Goal: Entertainment & Leisure: Consume media (video, audio)

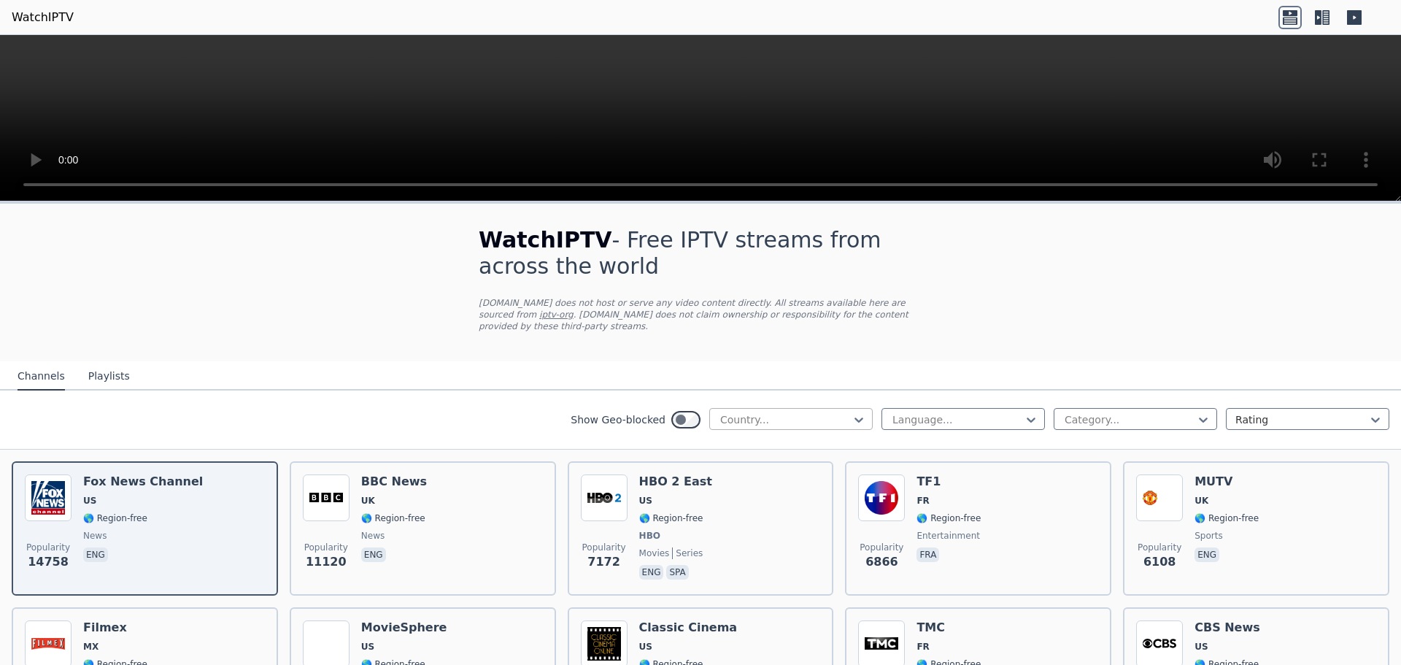
click at [758, 412] on div at bounding box center [785, 419] width 133 height 15
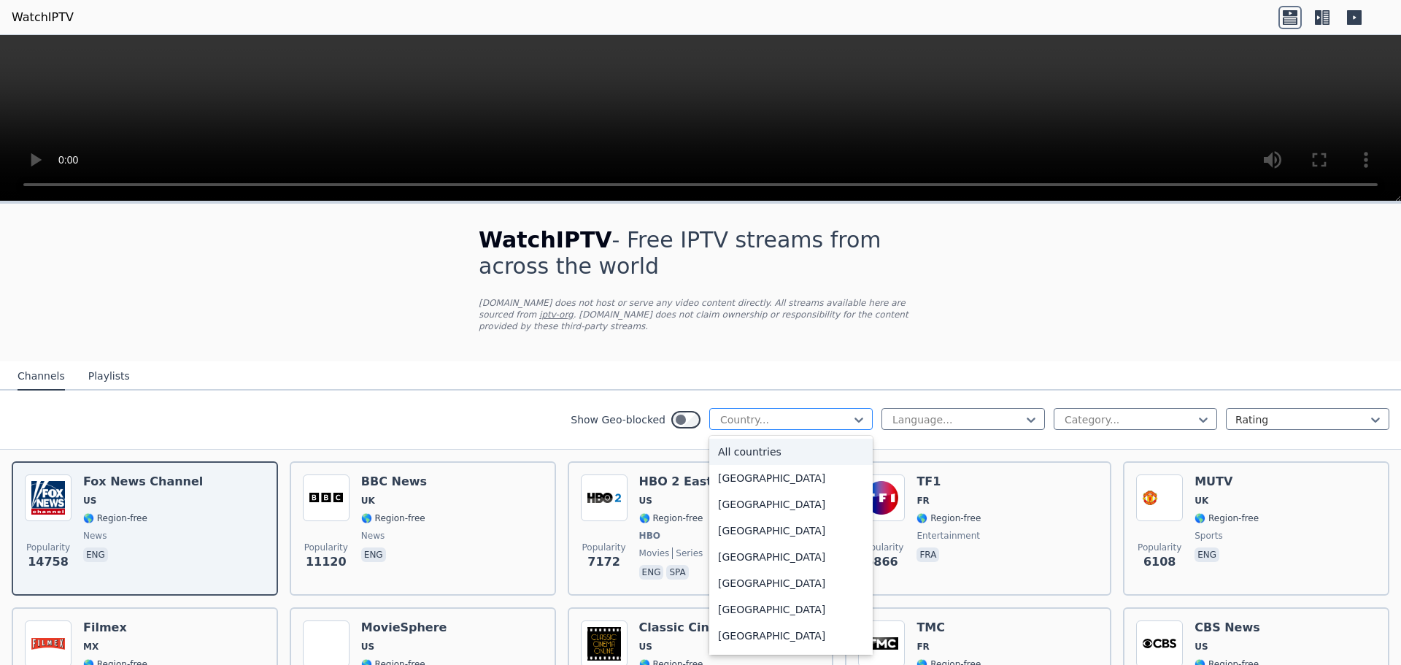
click at [758, 412] on div at bounding box center [785, 419] width 133 height 15
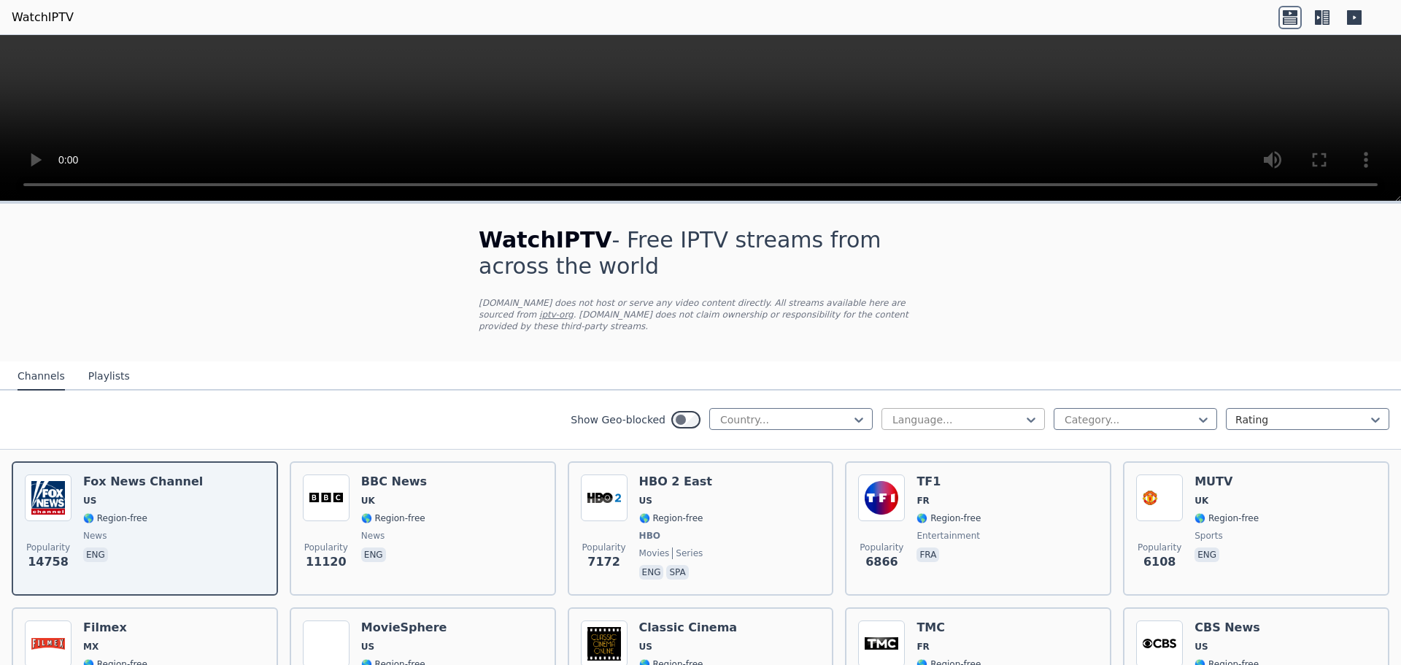
click at [1003, 412] on div at bounding box center [957, 419] width 133 height 15
click at [931, 491] on div "English" at bounding box center [964, 504] width 164 height 26
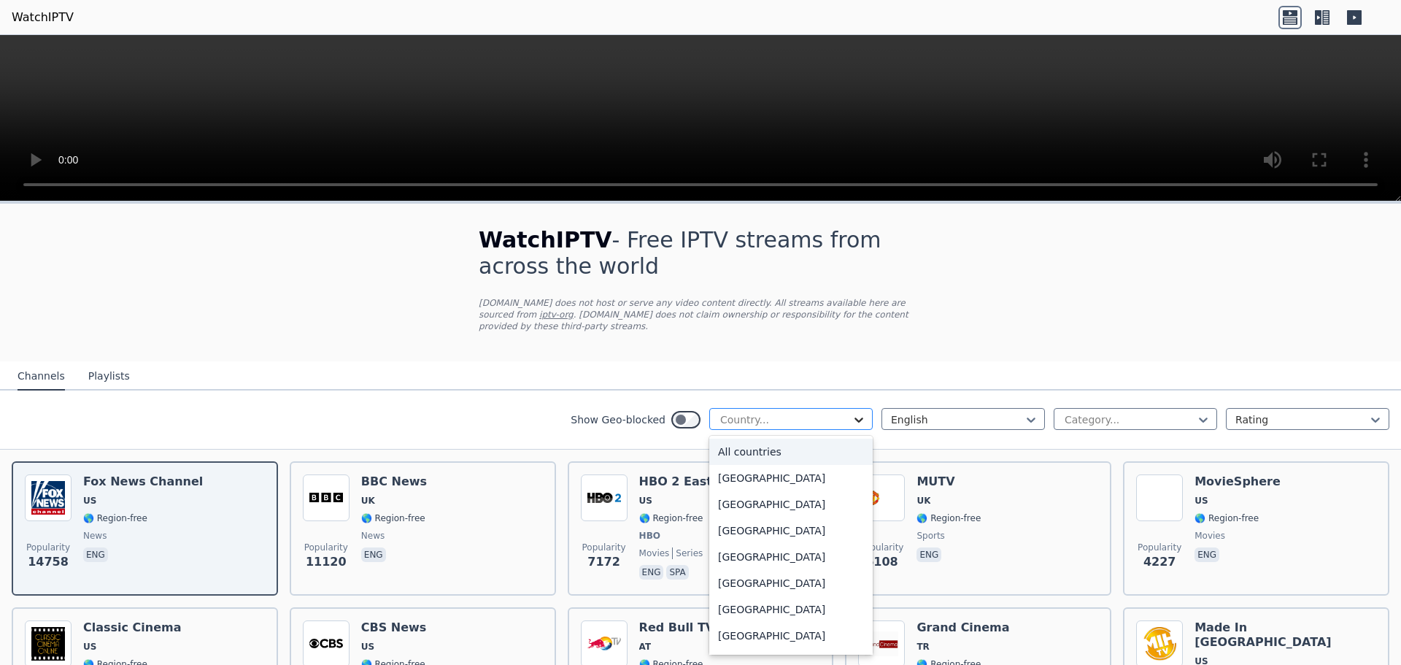
click at [852, 412] on icon at bounding box center [859, 419] width 15 height 15
type input "**"
click at [762, 493] on div "Canada" at bounding box center [791, 504] width 164 height 26
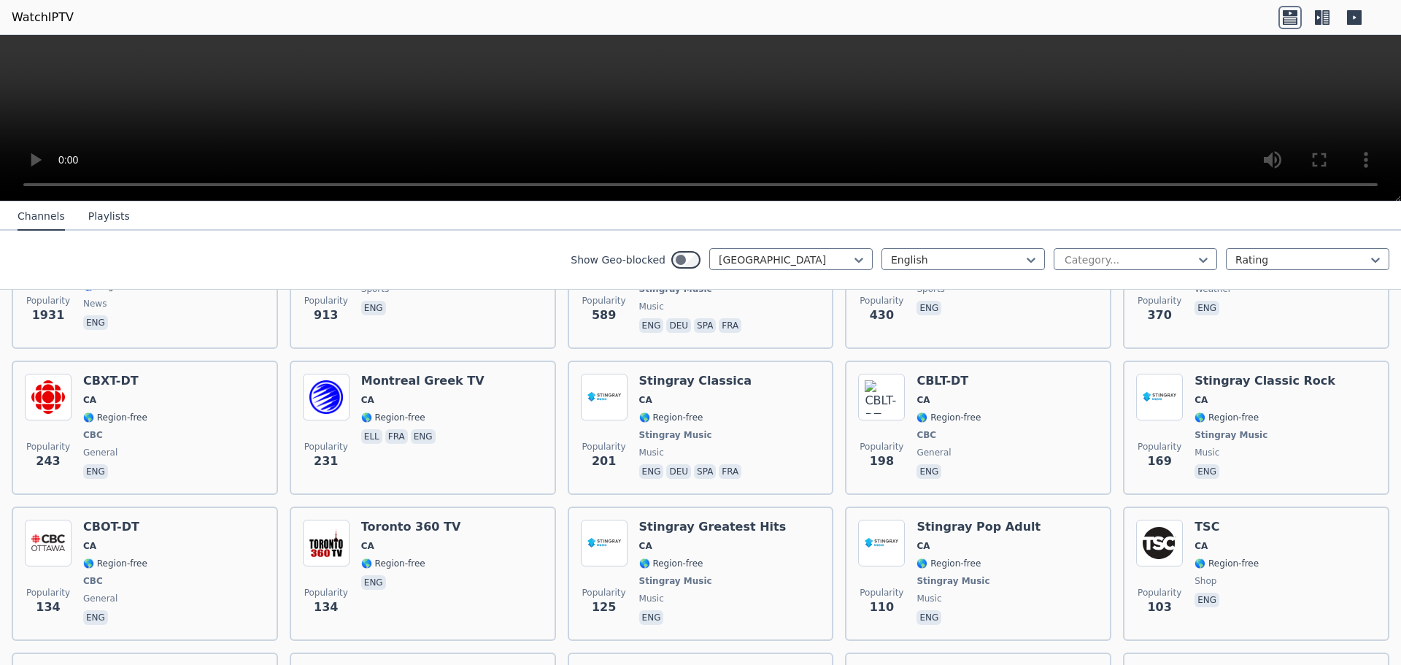
scroll to position [292, 0]
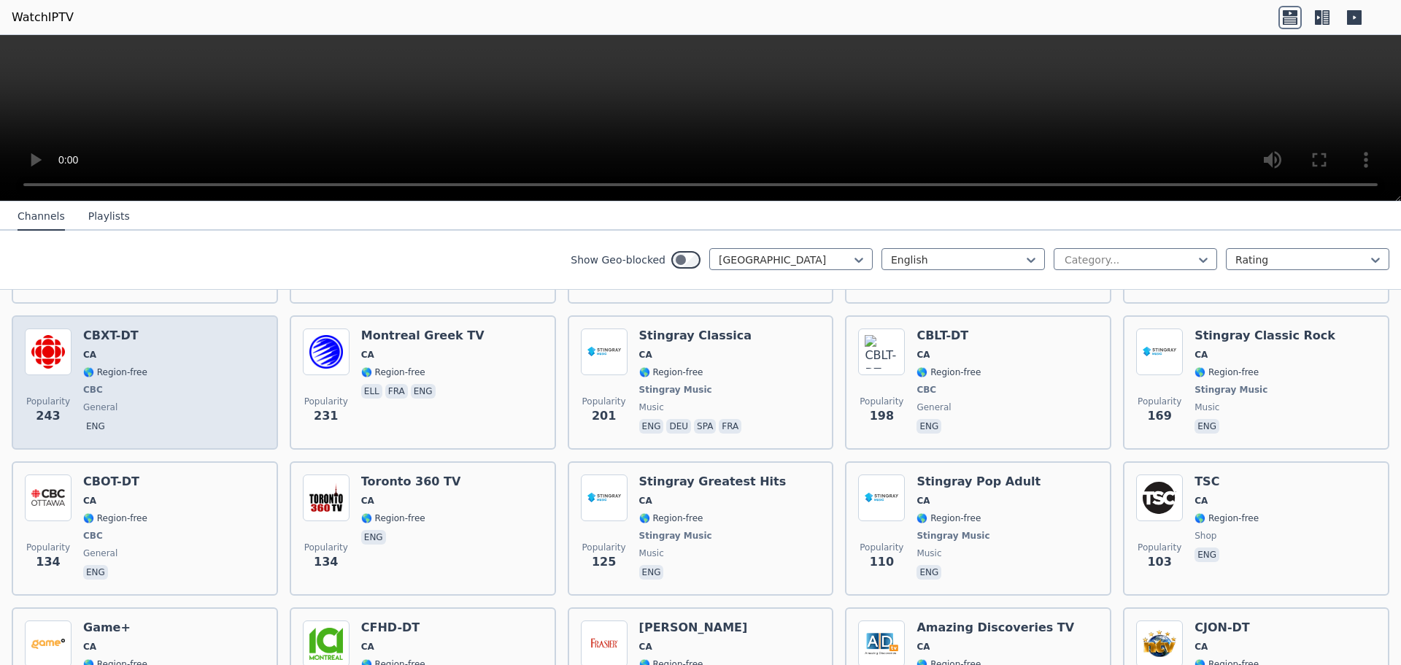
click at [185, 376] on div "Popularity 243 CBXT-DT CA 🌎 Region-free CBC general eng" at bounding box center [145, 382] width 240 height 108
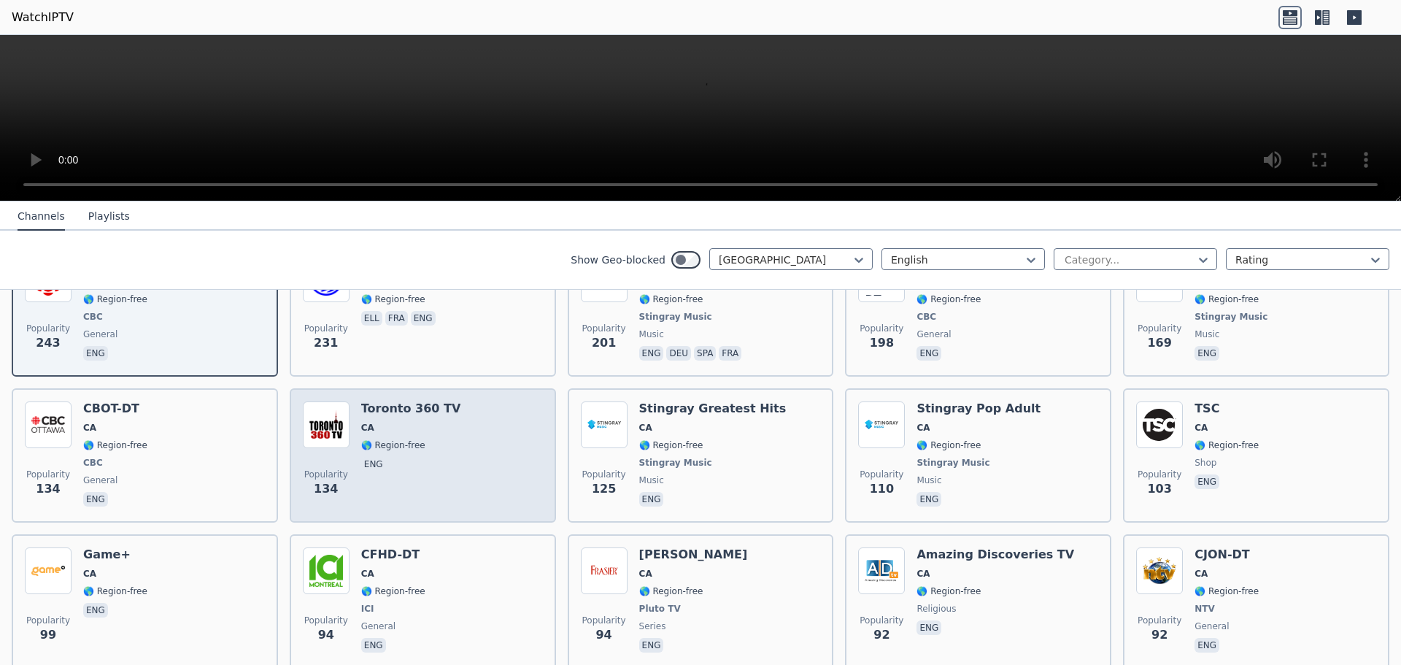
scroll to position [438, 0]
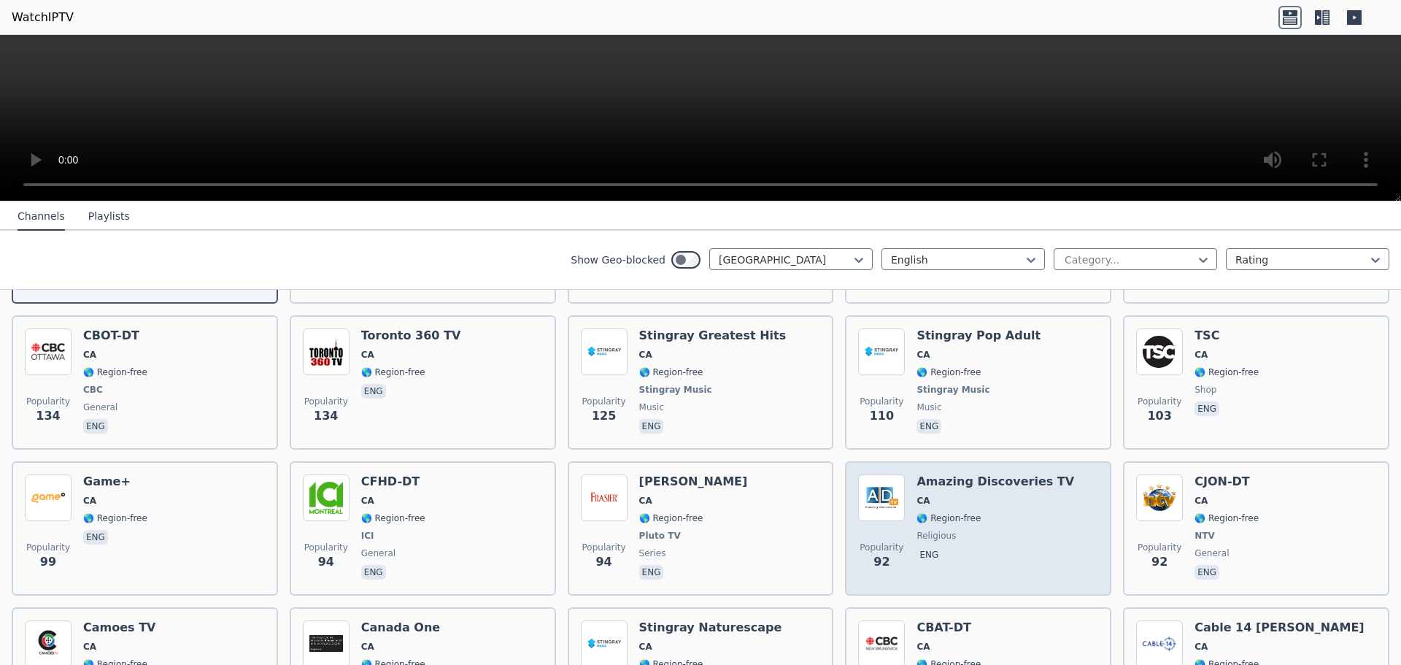
click at [977, 532] on div "Amazing Discoveries TV CA 🌎 Region-free religious eng" at bounding box center [996, 528] width 158 height 108
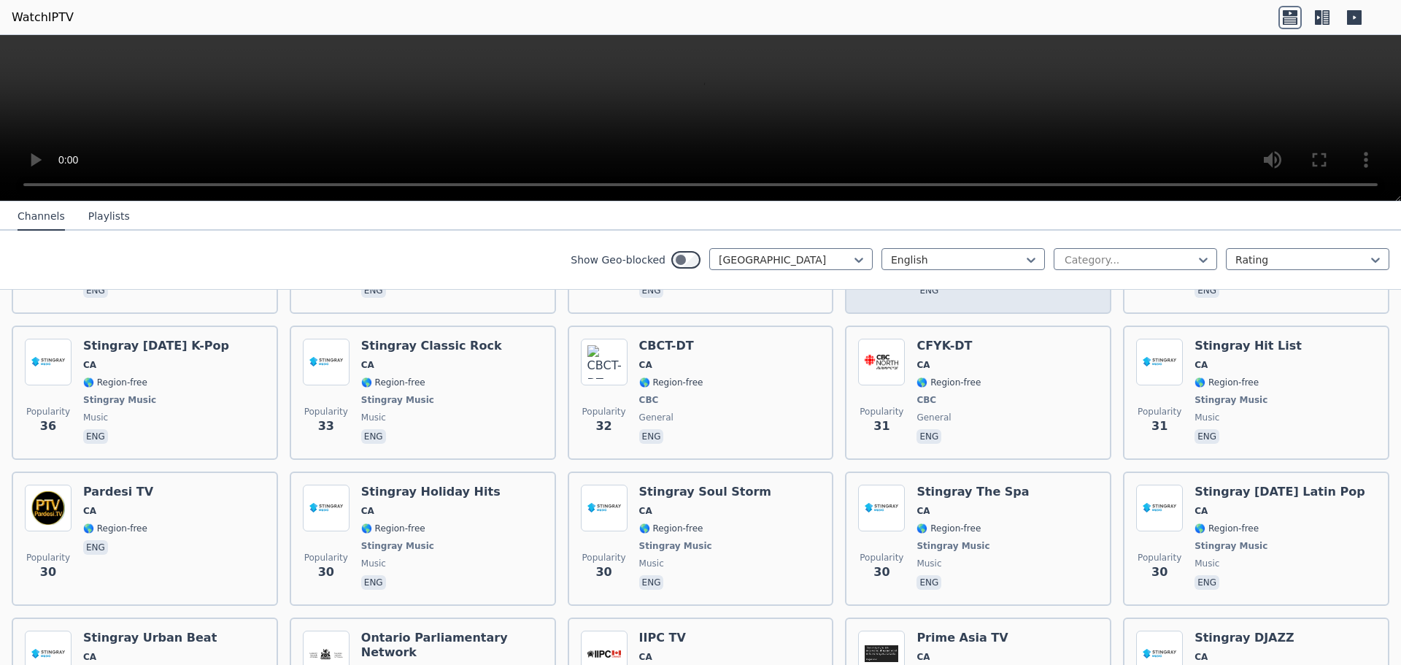
scroll to position [1606, 0]
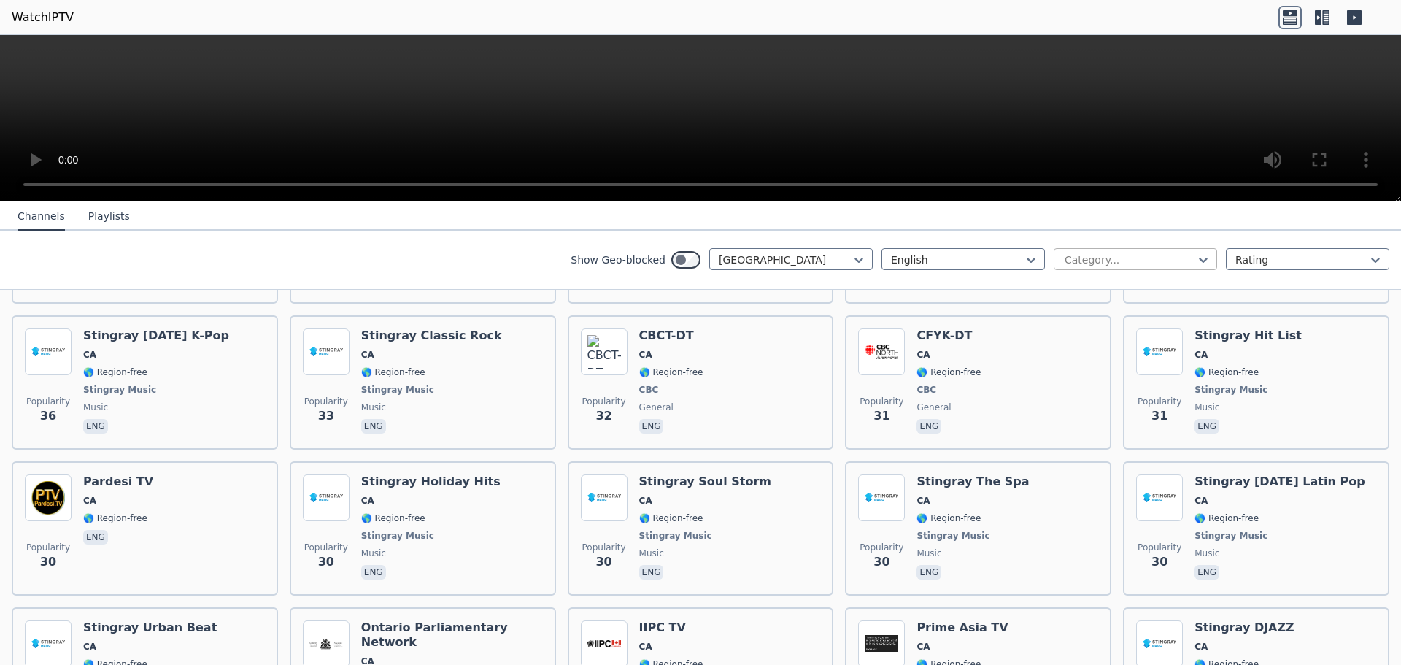
click at [1064, 255] on div at bounding box center [1130, 260] width 133 height 15
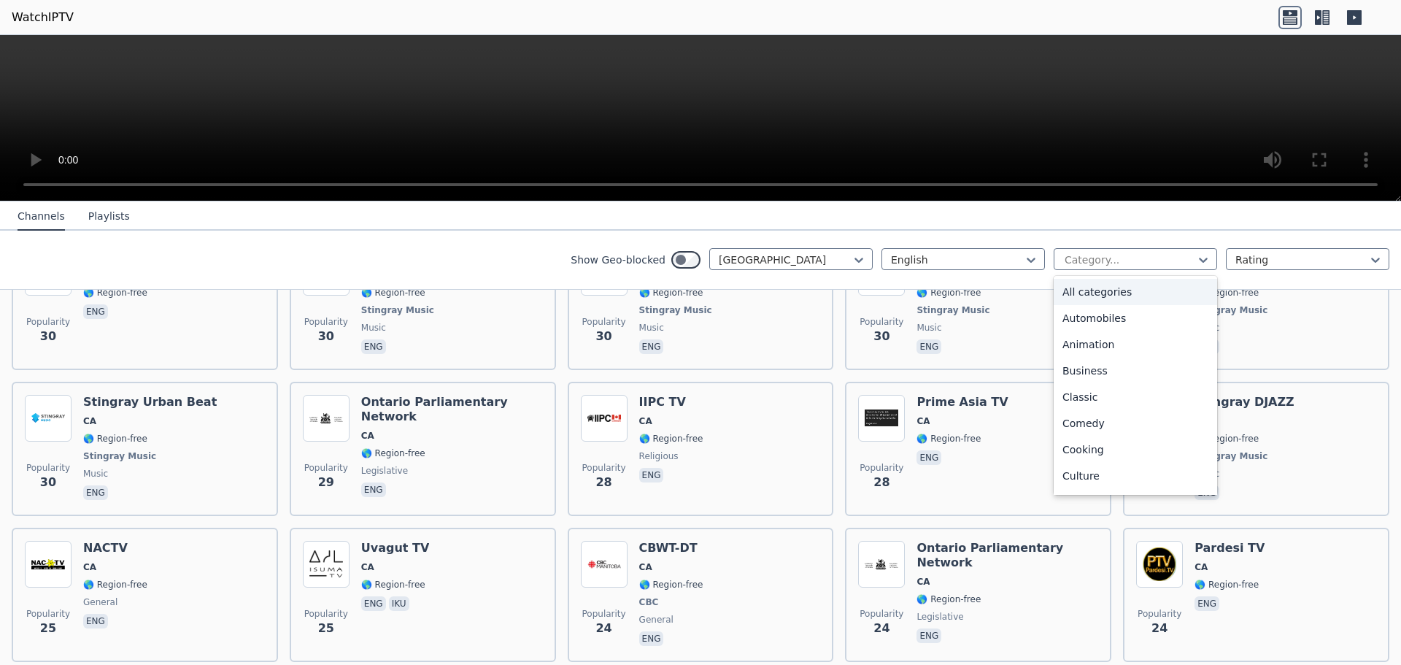
scroll to position [1805, 0]
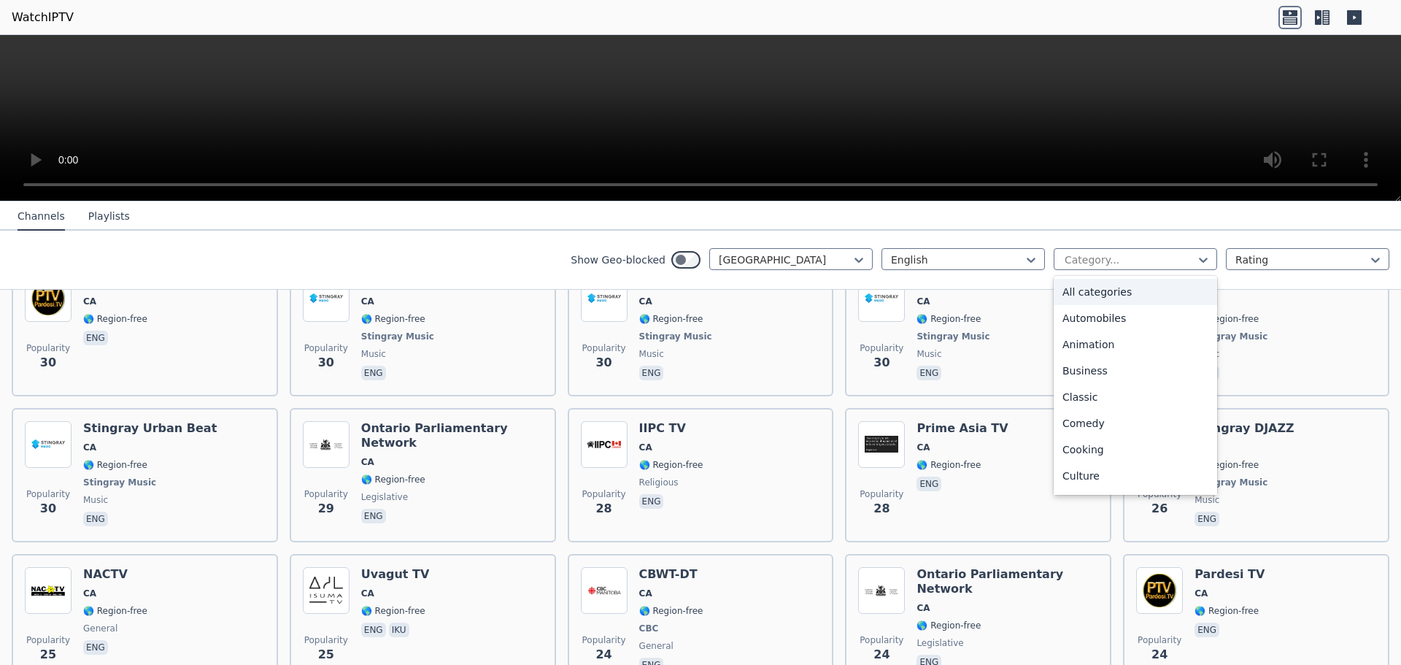
click at [80, 215] on div "Channels Playlists" at bounding box center [74, 217] width 136 height 28
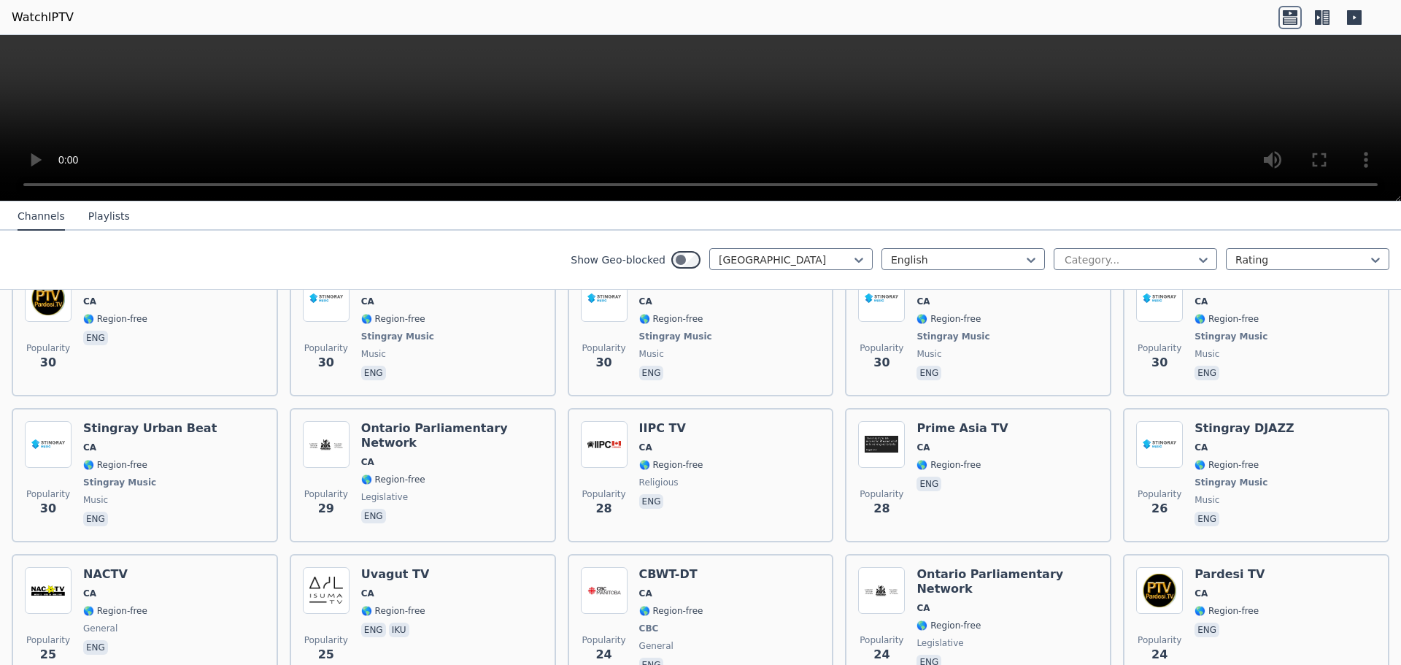
click at [88, 214] on button "Playlists" at bounding box center [109, 217] width 42 height 28
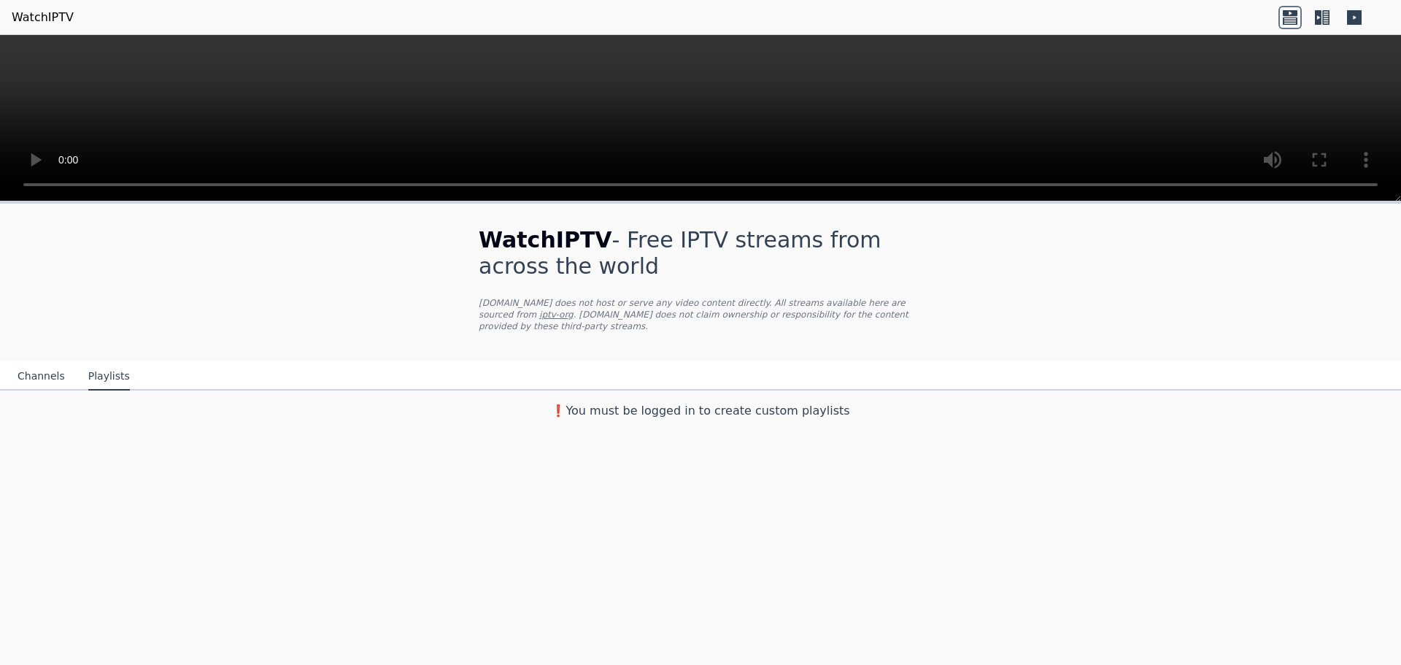
click at [33, 368] on button "Channels" at bounding box center [41, 377] width 47 height 28
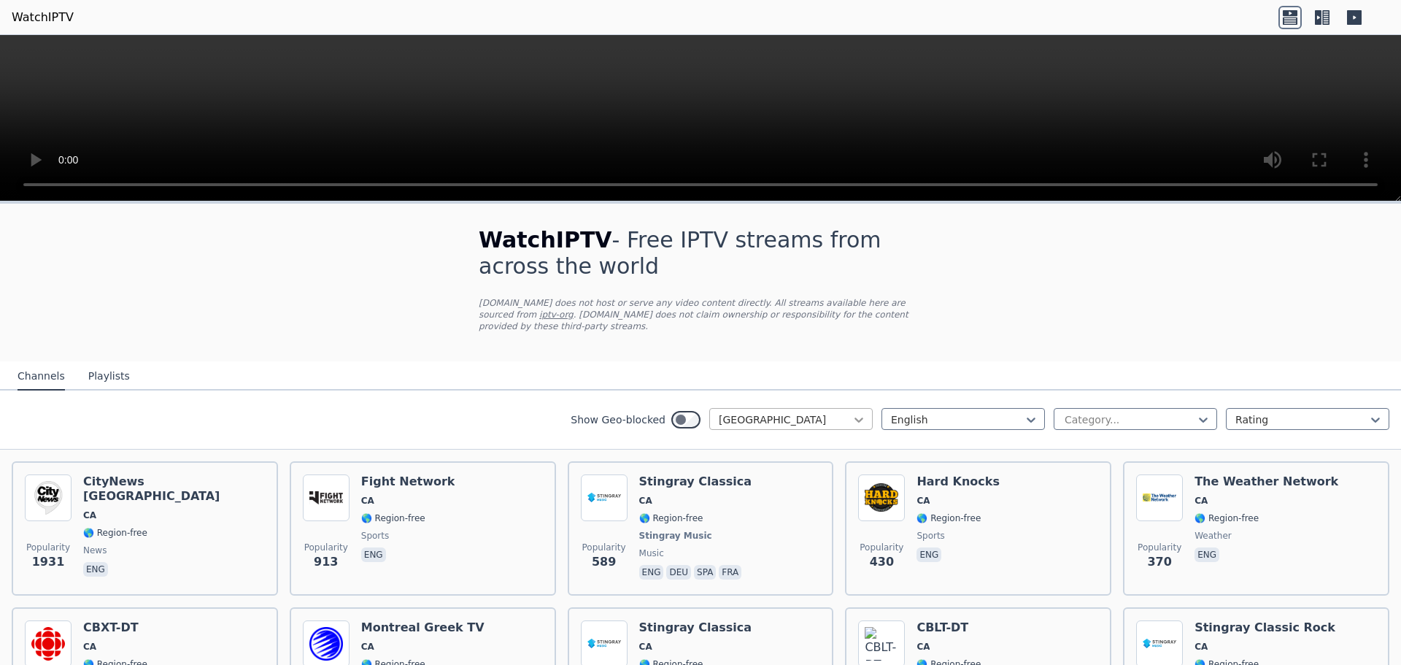
click at [853, 412] on icon at bounding box center [859, 419] width 15 height 15
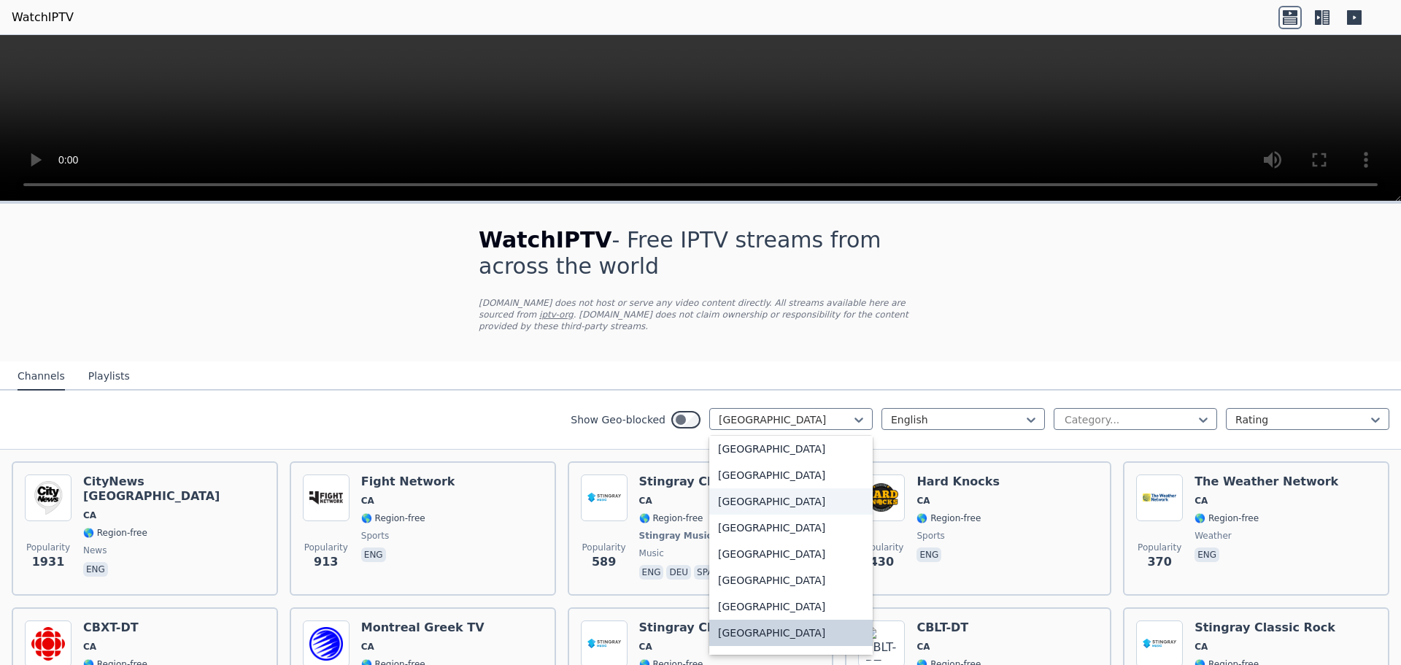
scroll to position [759, 0]
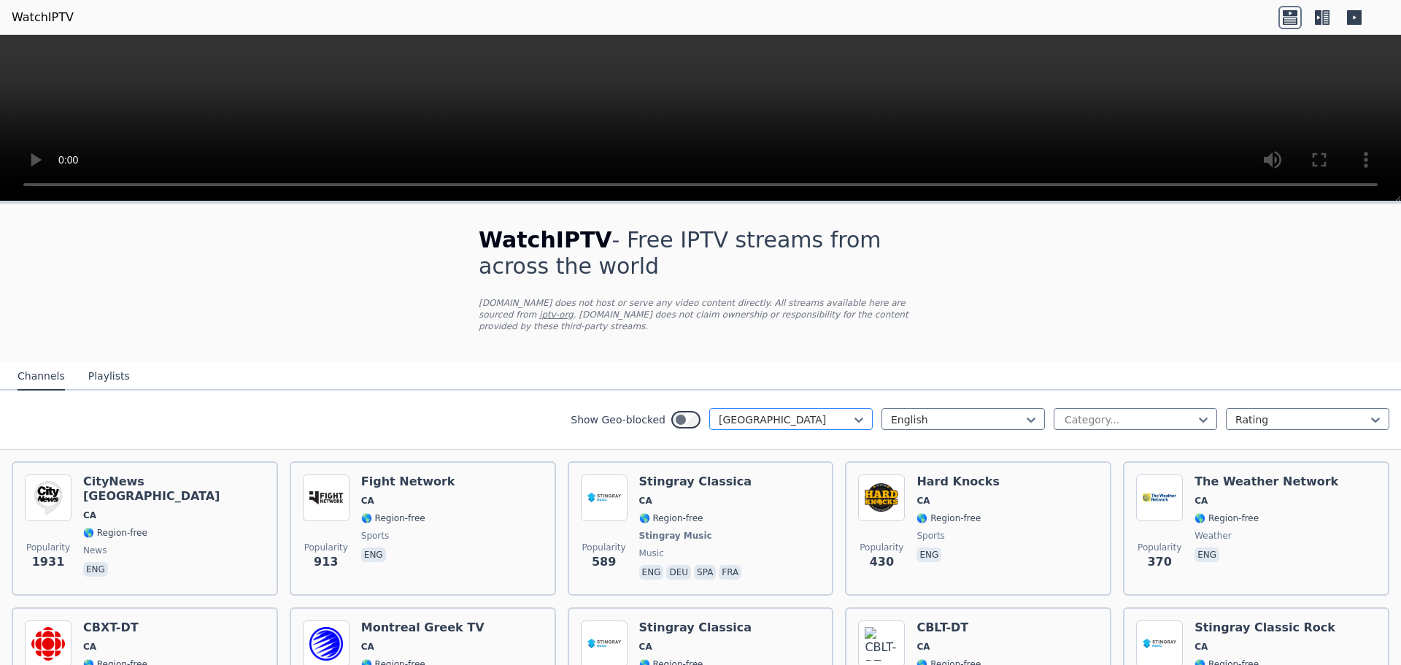
click at [753, 412] on div at bounding box center [785, 419] width 133 height 15
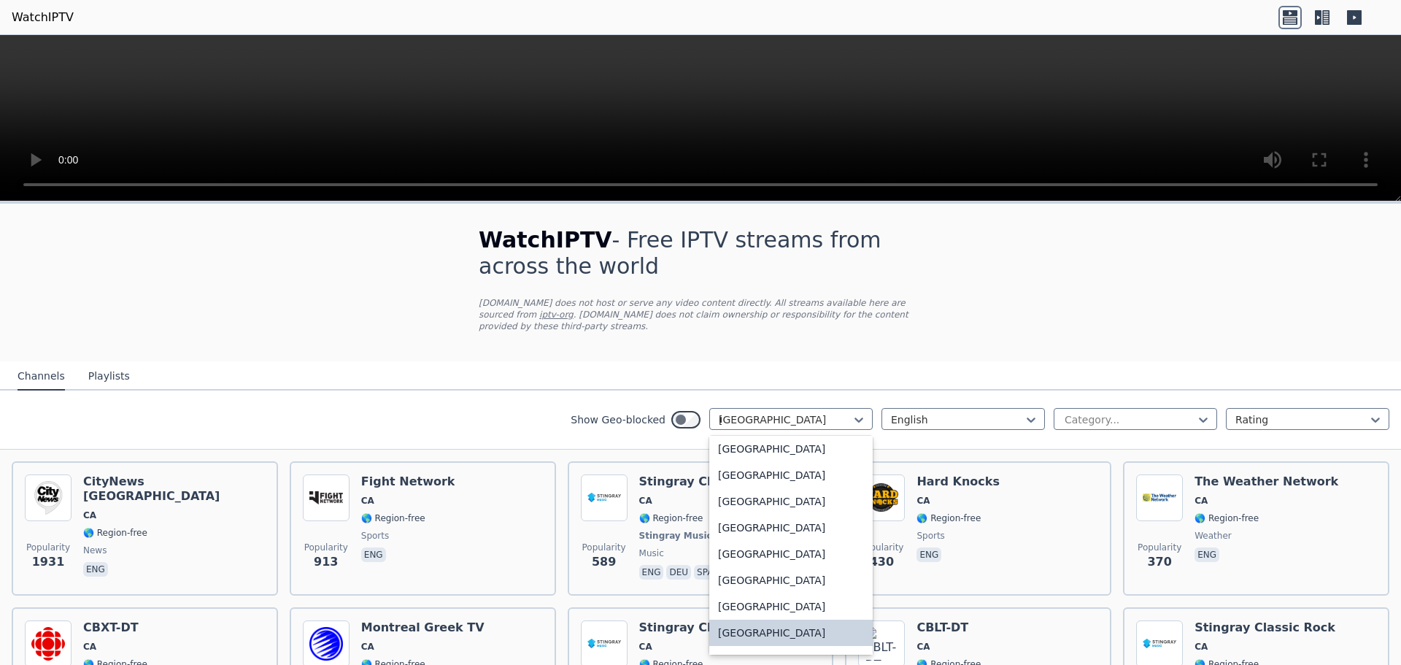
scroll to position [187, 0]
type input "**"
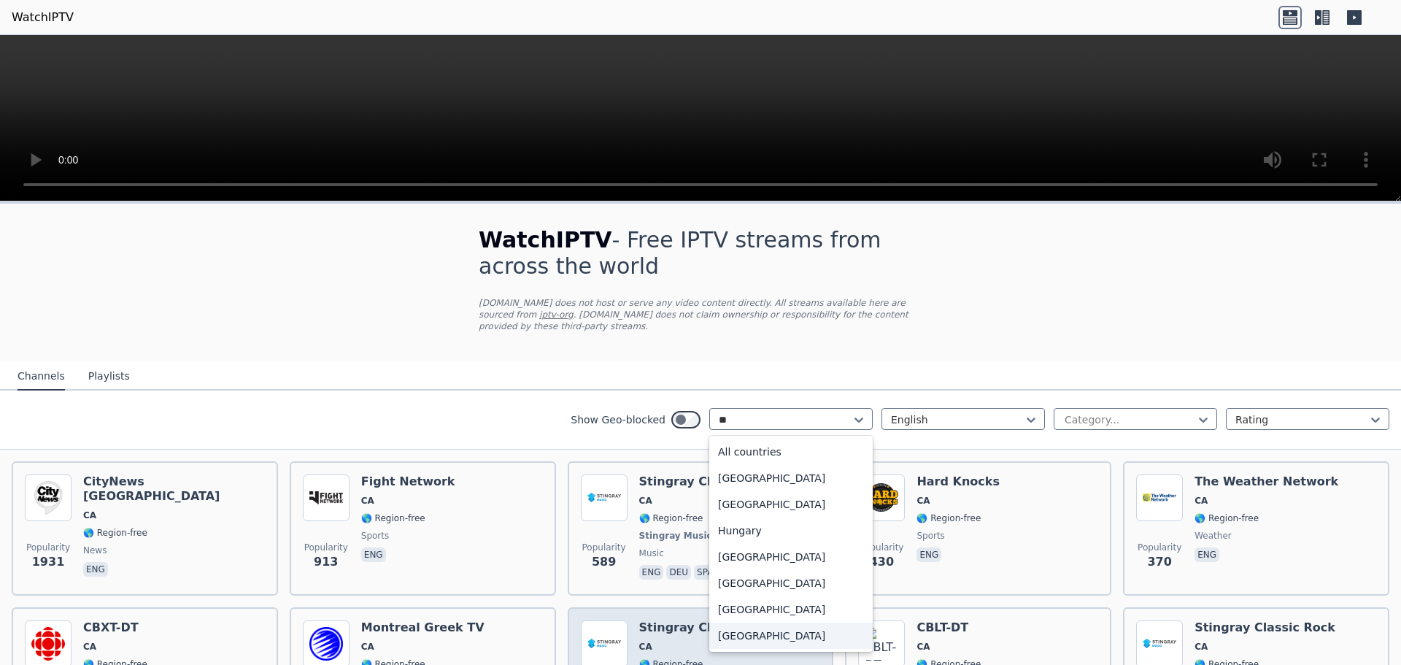
click at [772, 624] on div "[GEOGRAPHIC_DATA]" at bounding box center [791, 636] width 164 height 26
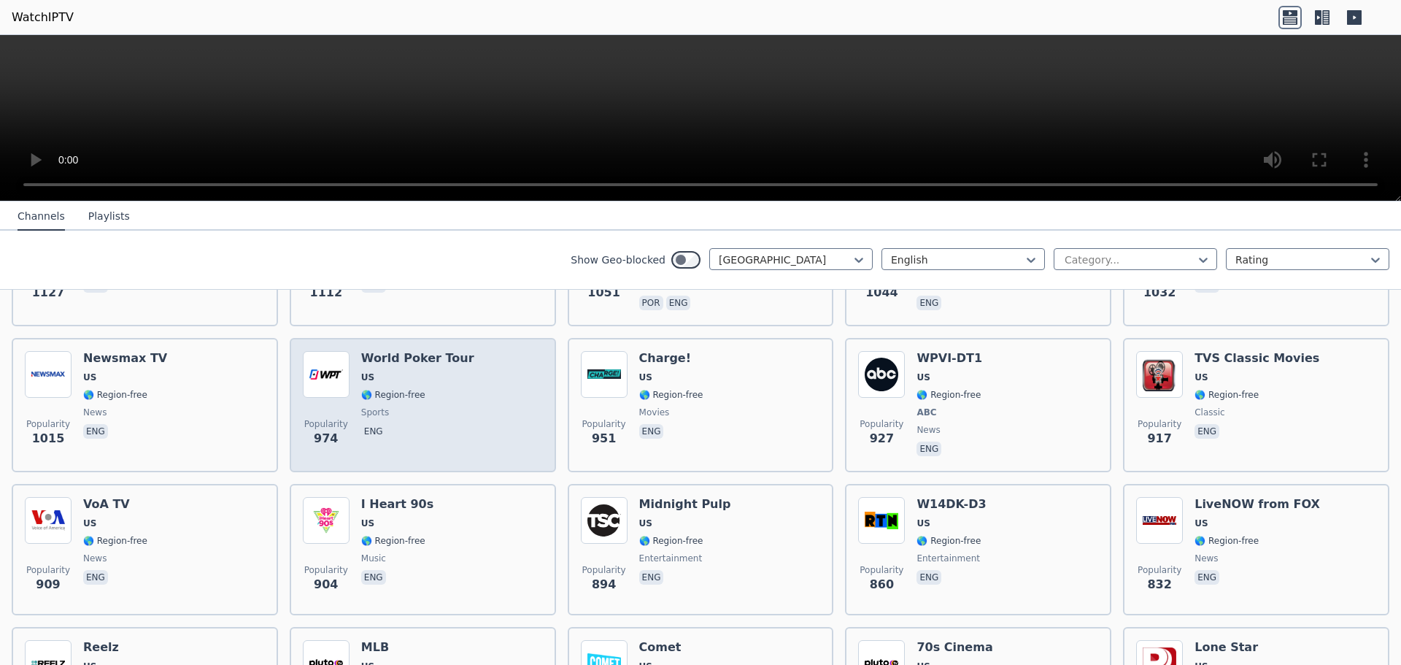
scroll to position [730, 0]
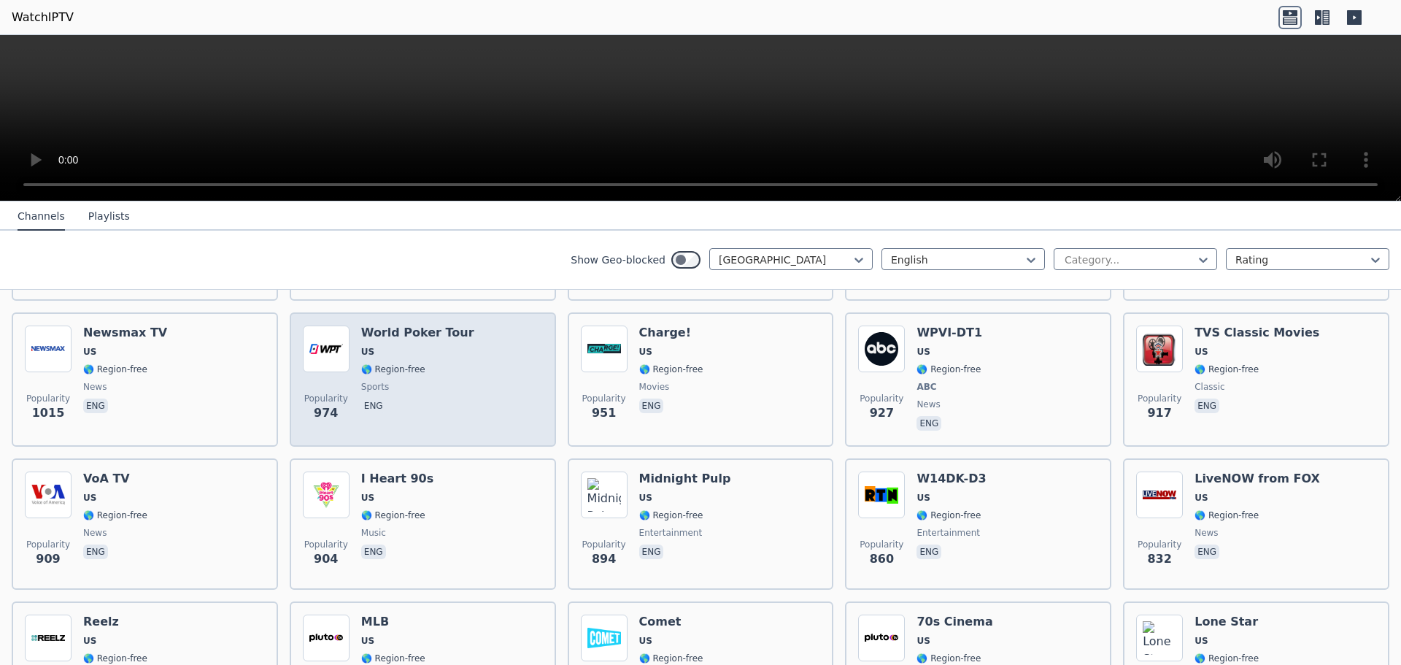
click at [435, 383] on div "World Poker Tour US 🌎 Region-free sports eng" at bounding box center [417, 380] width 113 height 108
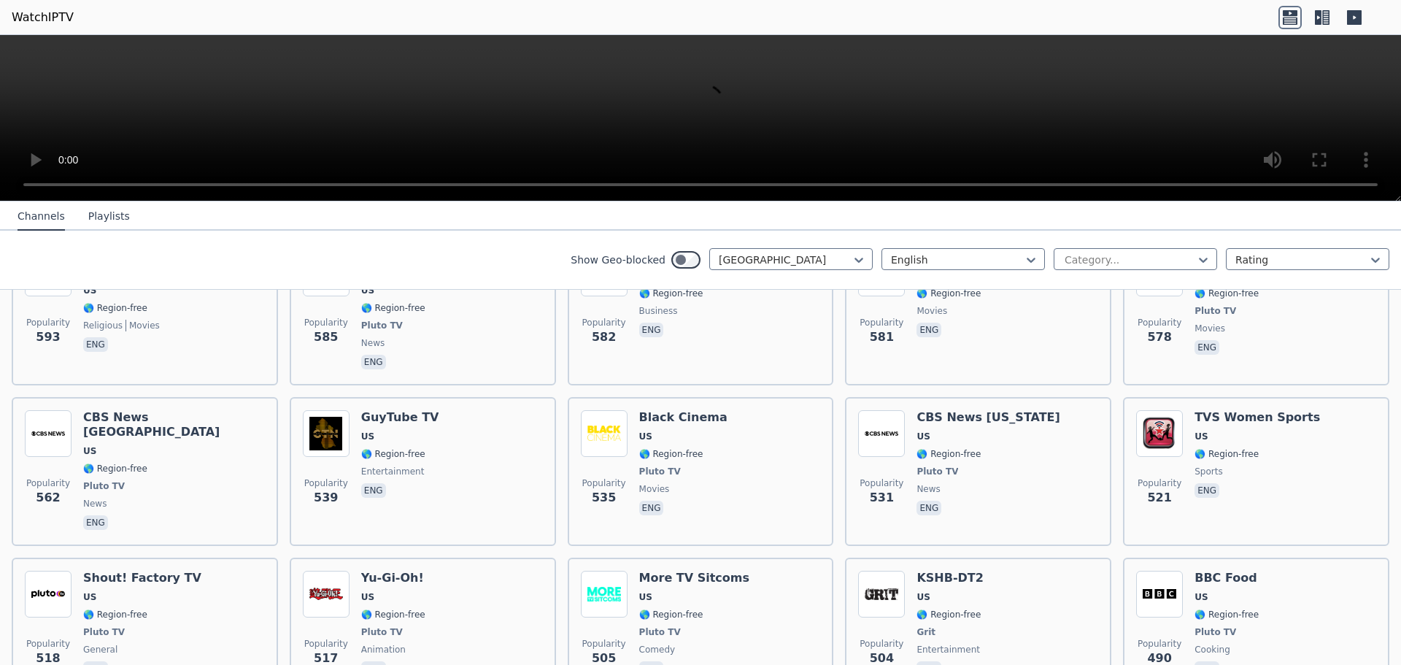
scroll to position [1606, 0]
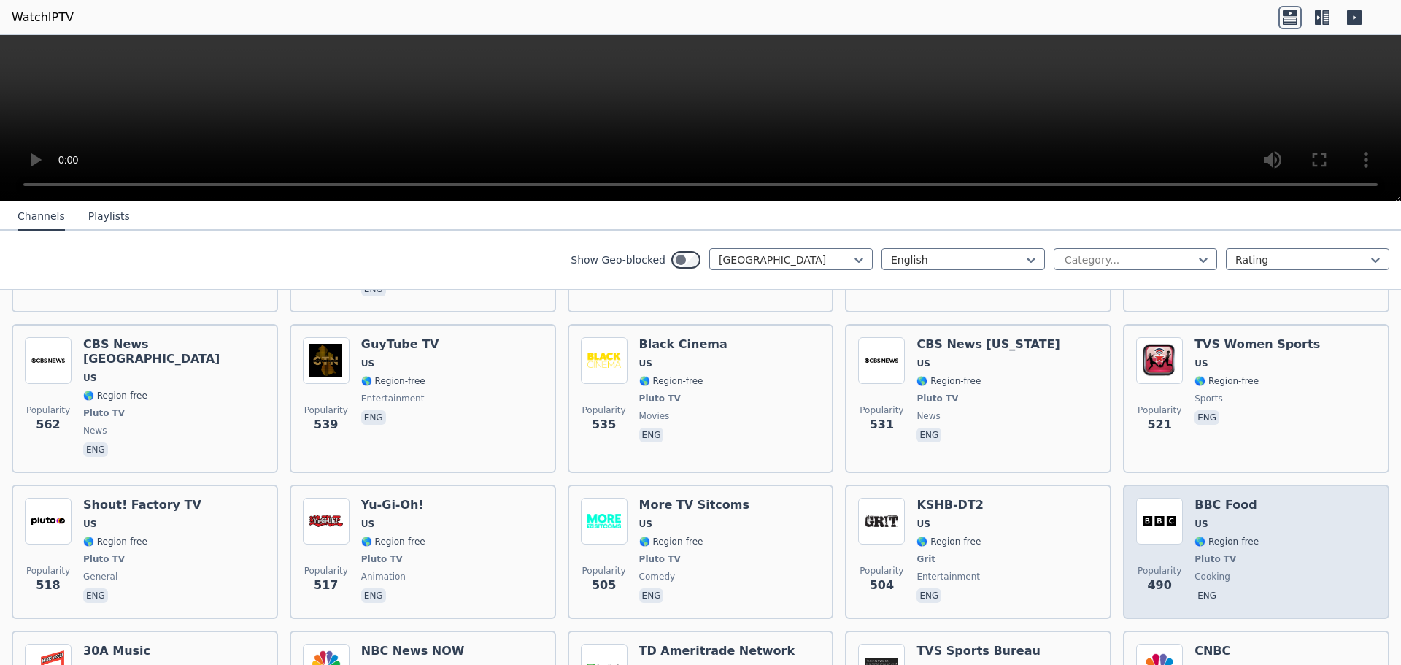
click at [1237, 509] on div "BBC Food US 🌎 Region-free Pluto TV cooking eng" at bounding box center [1227, 552] width 64 height 108
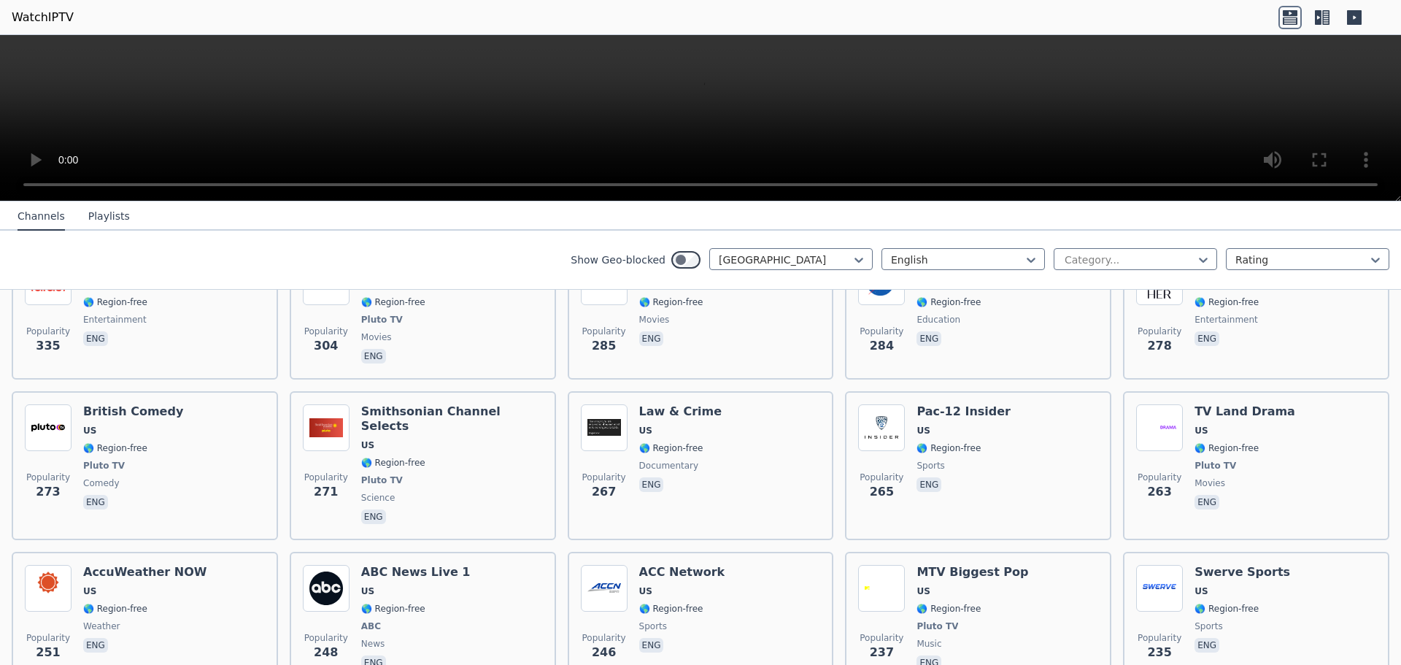
scroll to position [2628, 0]
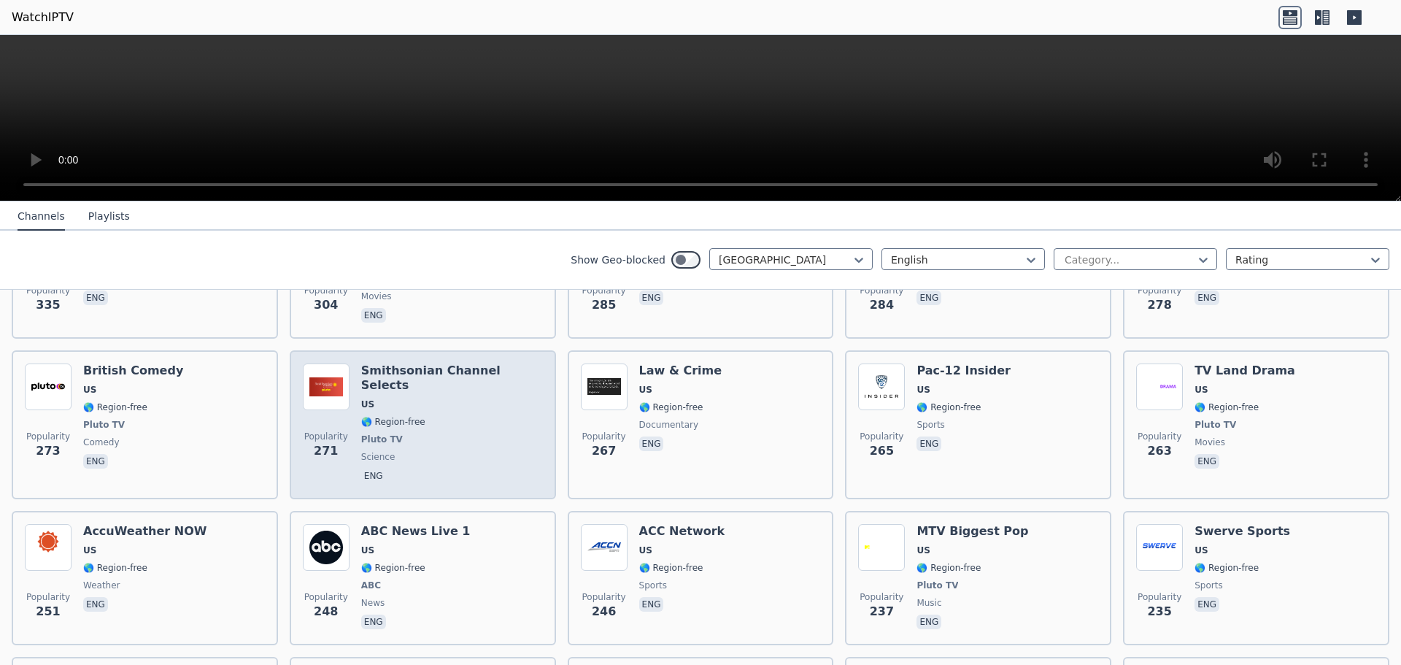
click at [408, 416] on span "🌎 Region-free" at bounding box center [393, 422] width 64 height 12
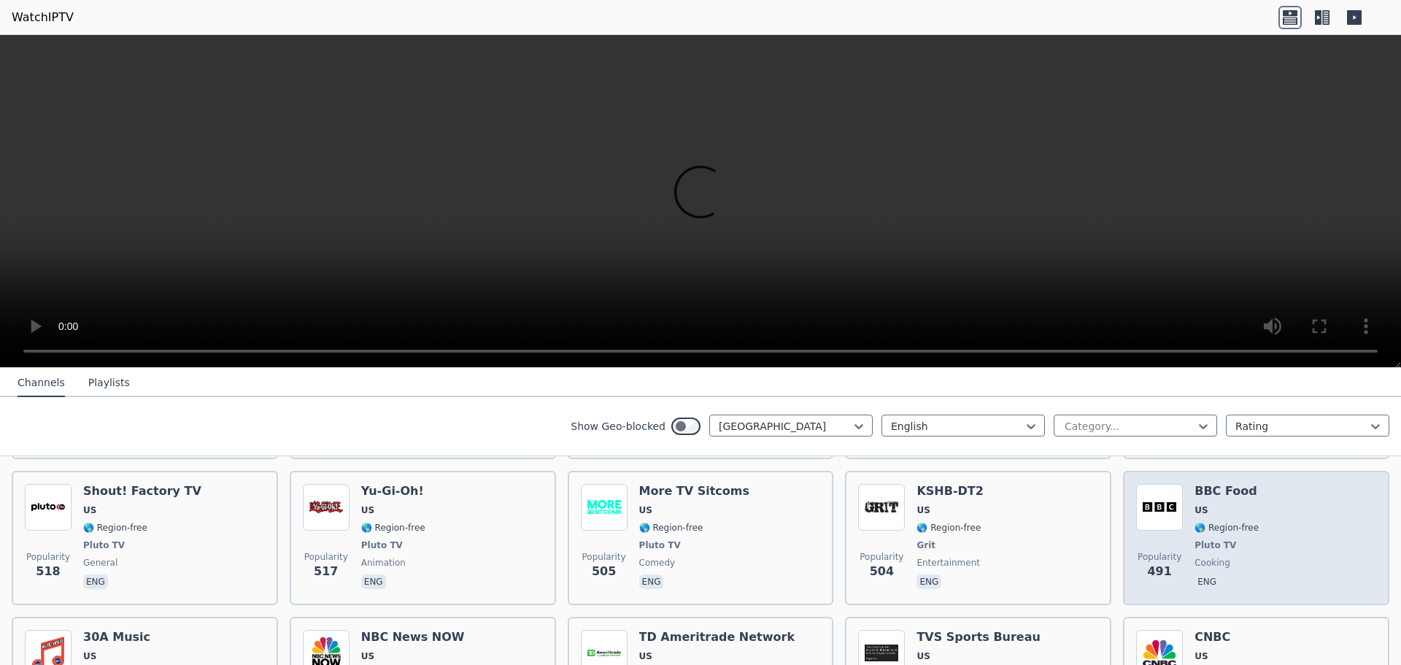
scroll to position [1752, 0]
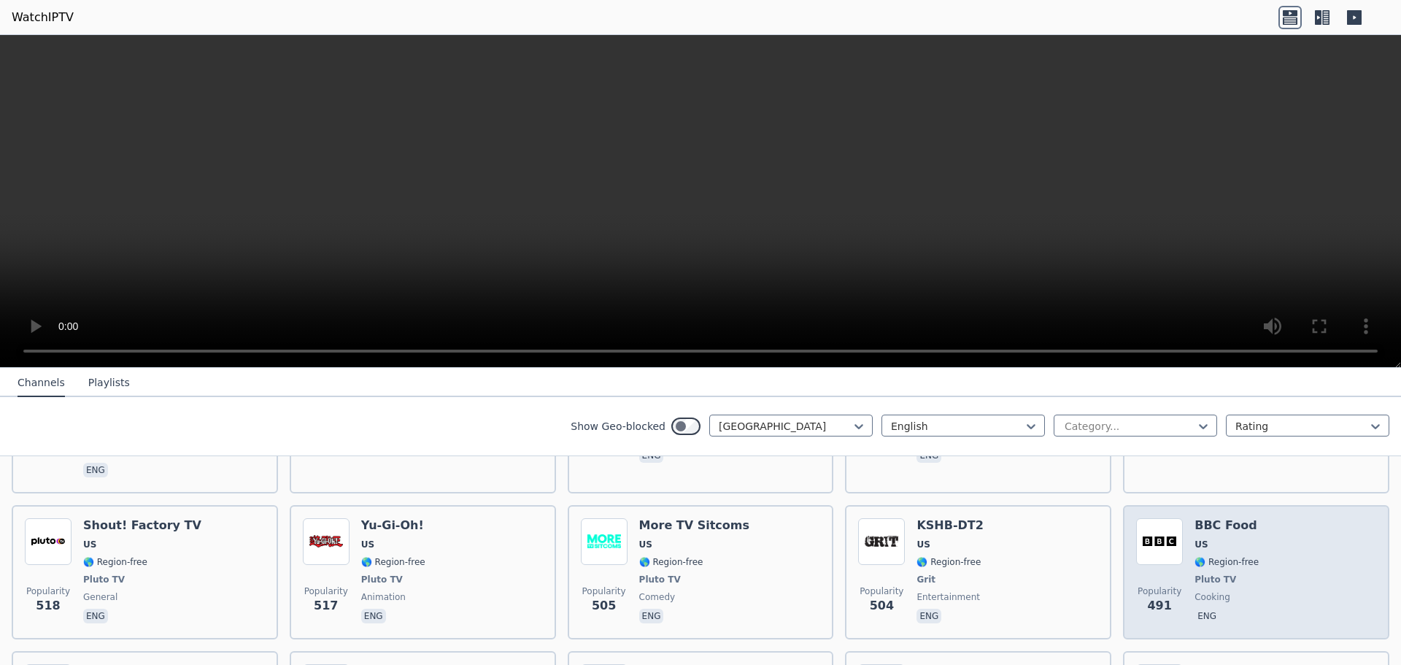
click at [1248, 545] on div "Popularity 491 BBC Food US 🌎 Region-free Pluto TV cooking eng" at bounding box center [1257, 572] width 240 height 108
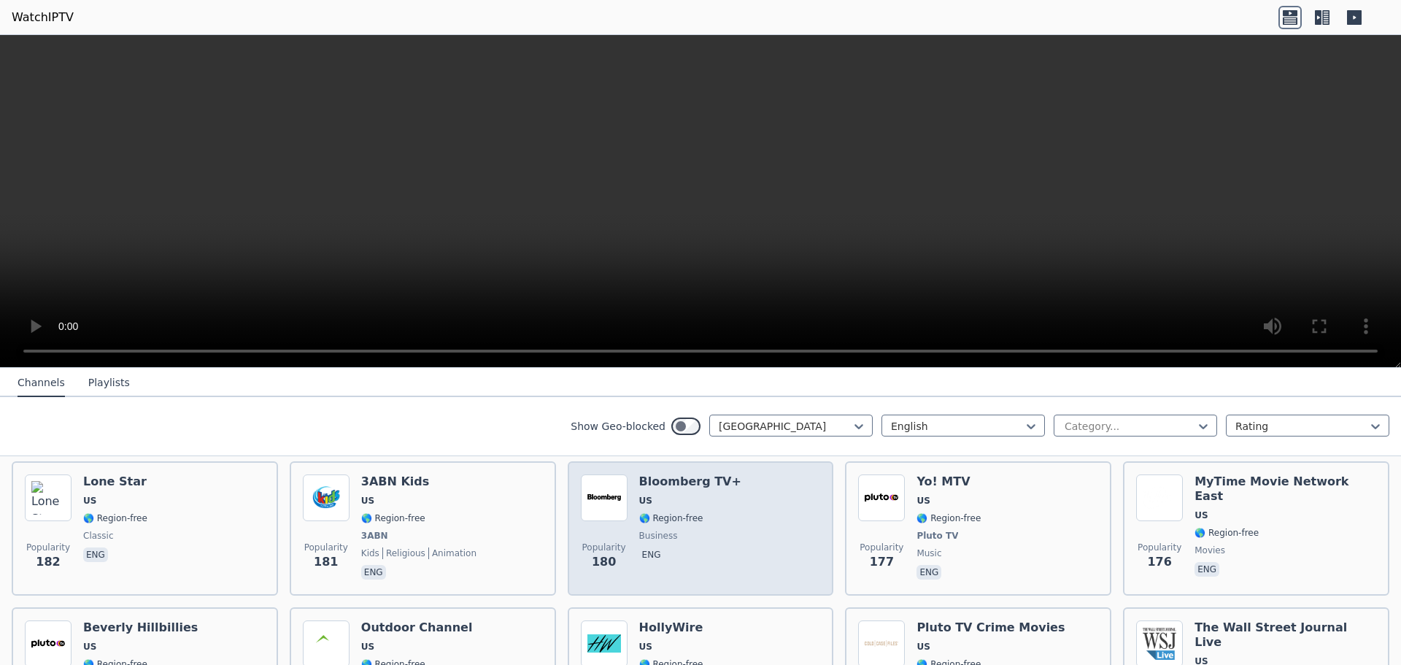
scroll to position [3796, 0]
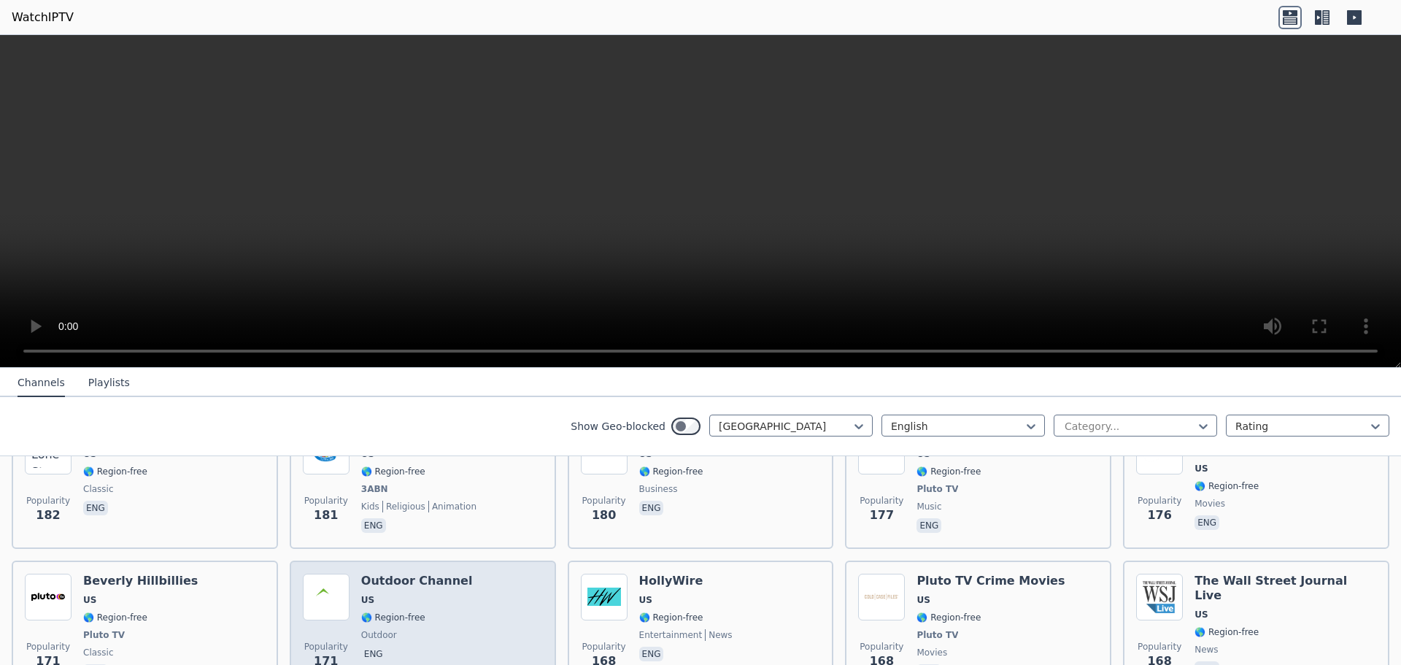
click at [512, 574] on div "Popularity 171 Outdoor Channel US 🌎 Region-free outdoor eng" at bounding box center [423, 628] width 240 height 108
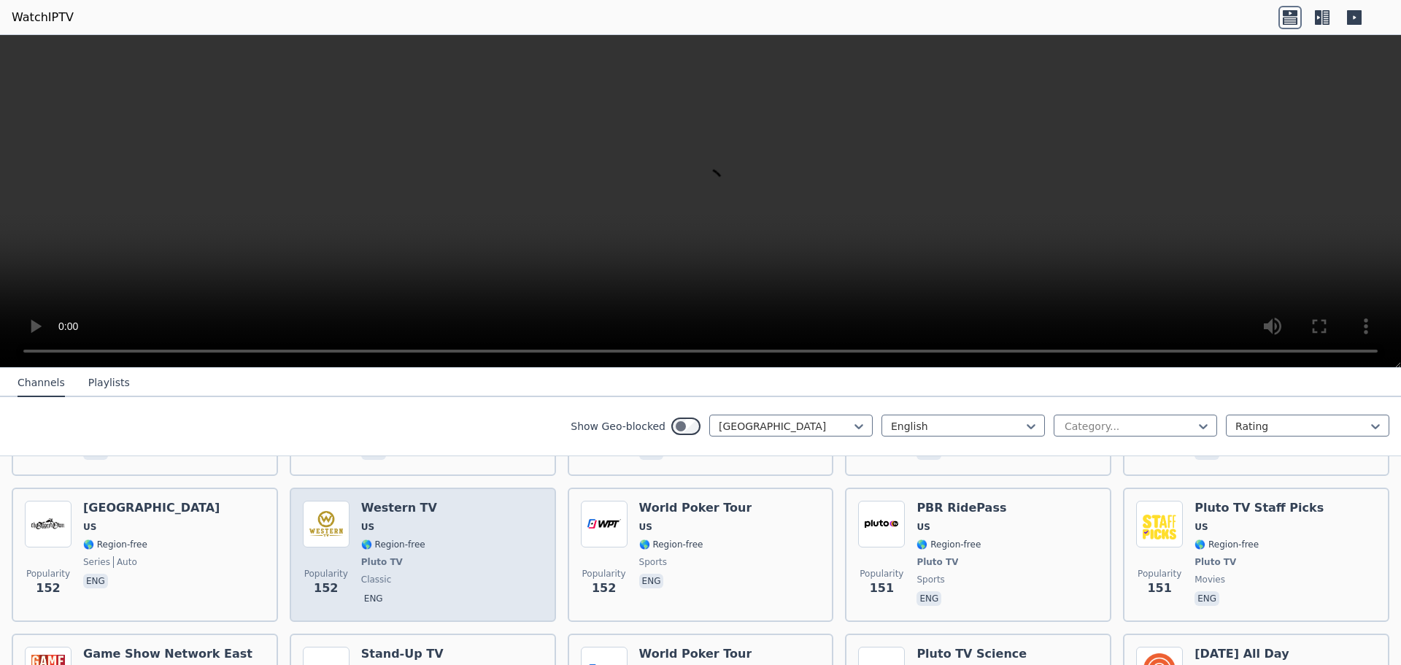
scroll to position [4234, 0]
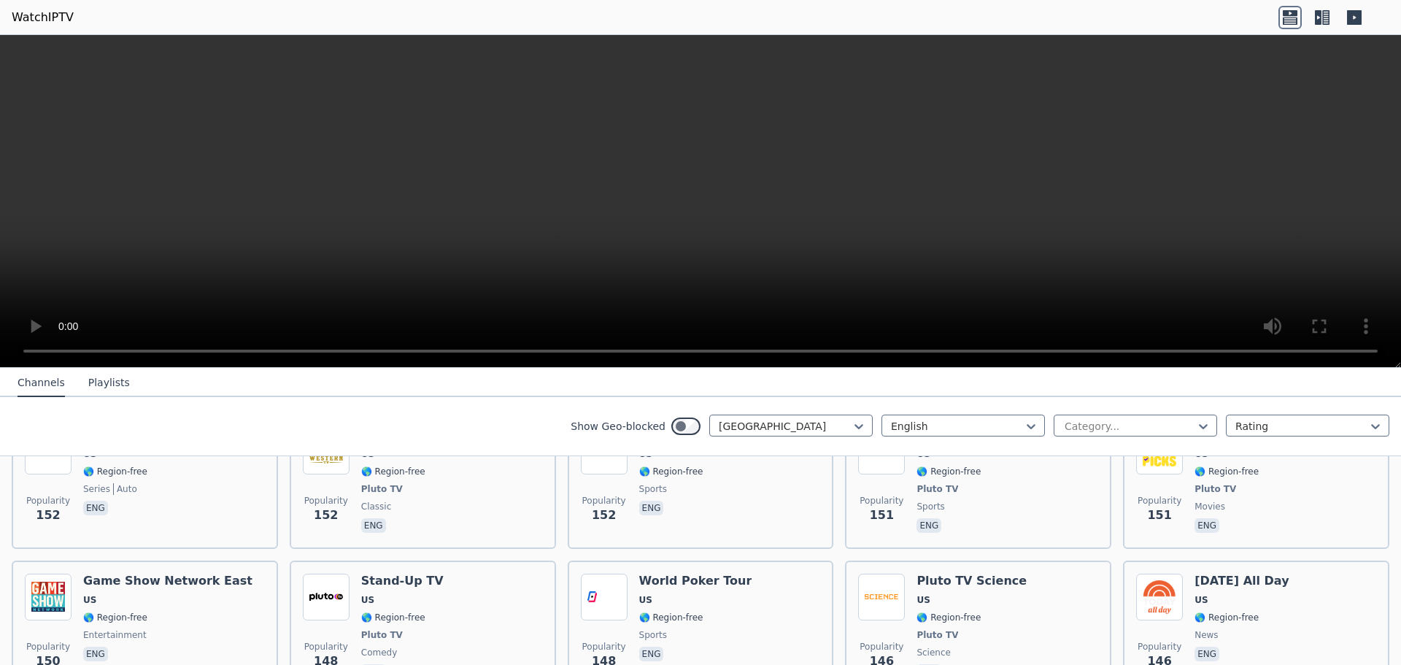
drag, startPoint x: 904, startPoint y: 0, endPoint x: 1196, endPoint y: 57, distance: 298.2
click at [1196, 57] on video at bounding box center [700, 201] width 1401 height 333
click at [1196, 58] on video at bounding box center [700, 201] width 1401 height 333
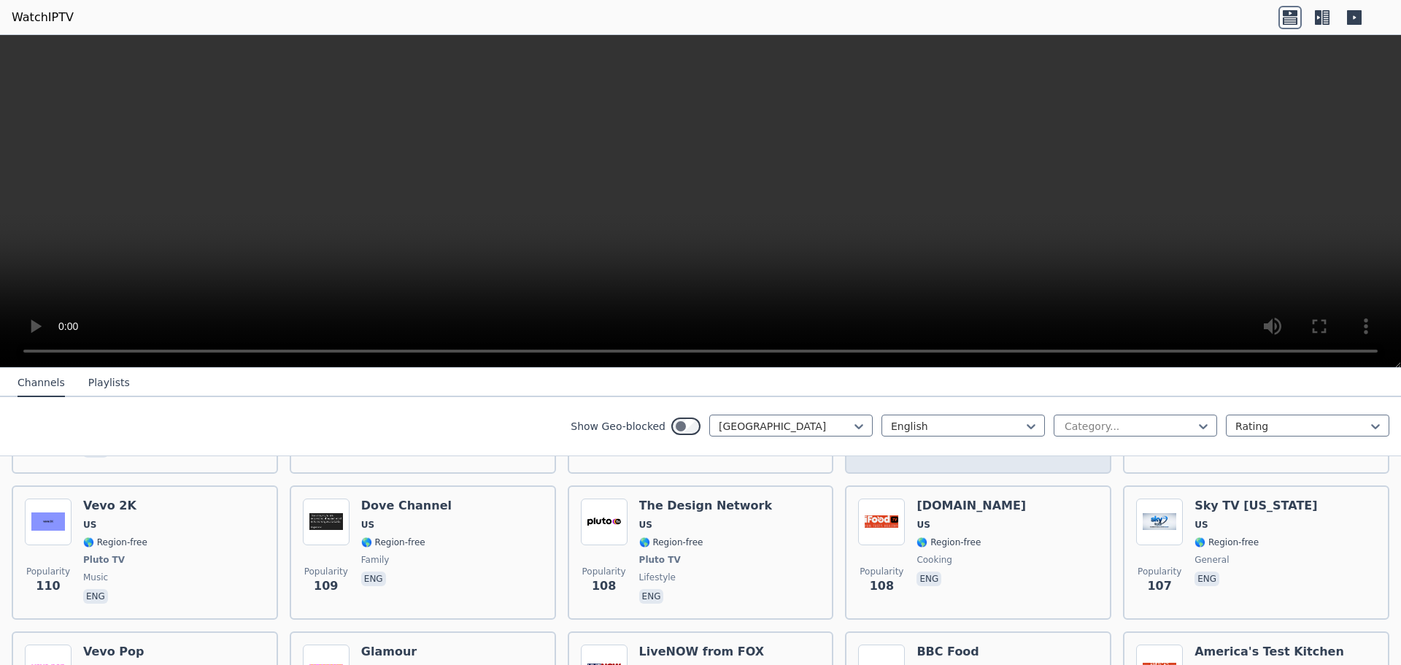
scroll to position [5693, 0]
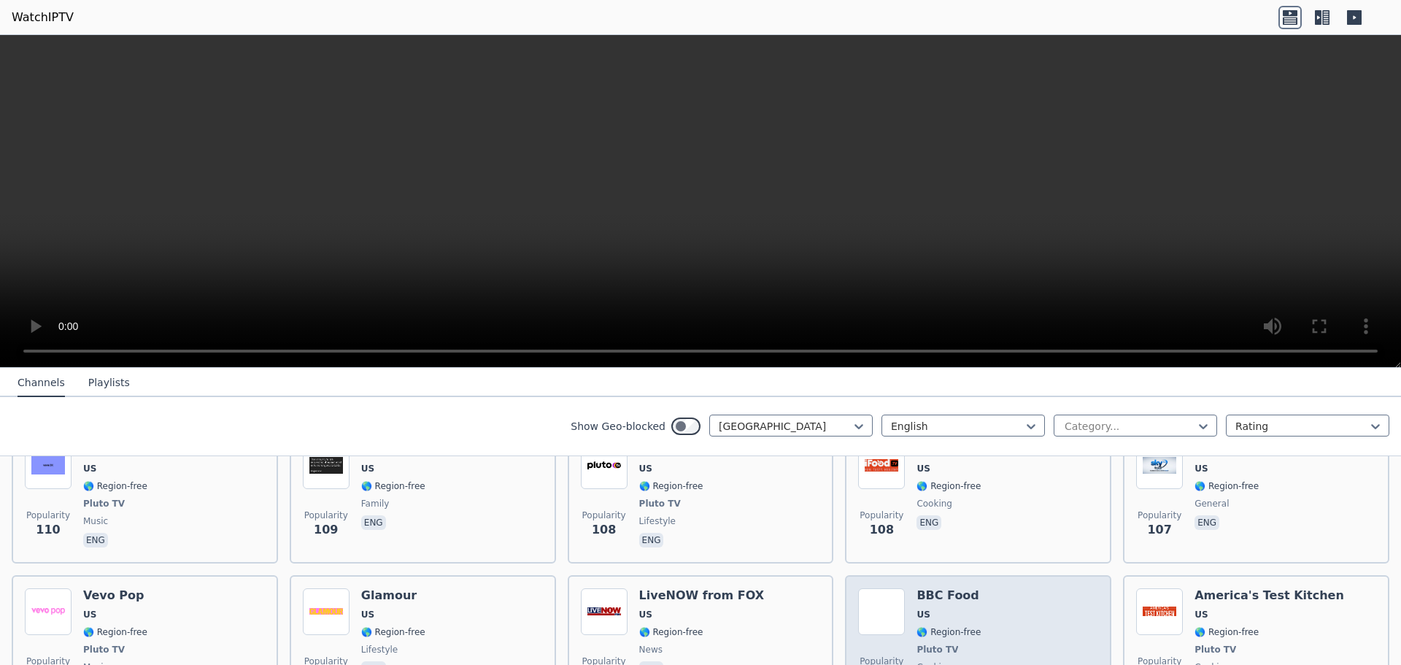
click at [974, 588] on div "Popularity 104 BBC Food US 🌎 Region-free Pluto TV cooking eng" at bounding box center [978, 642] width 240 height 108
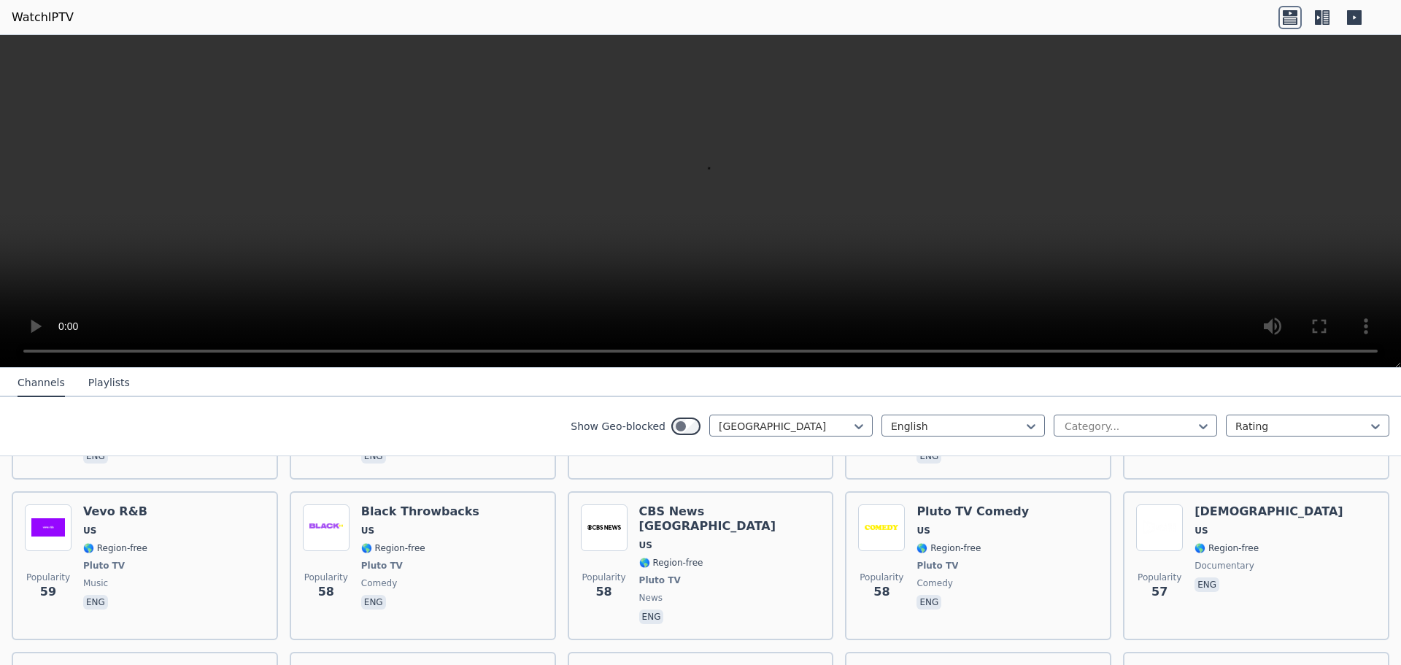
scroll to position [7291, 0]
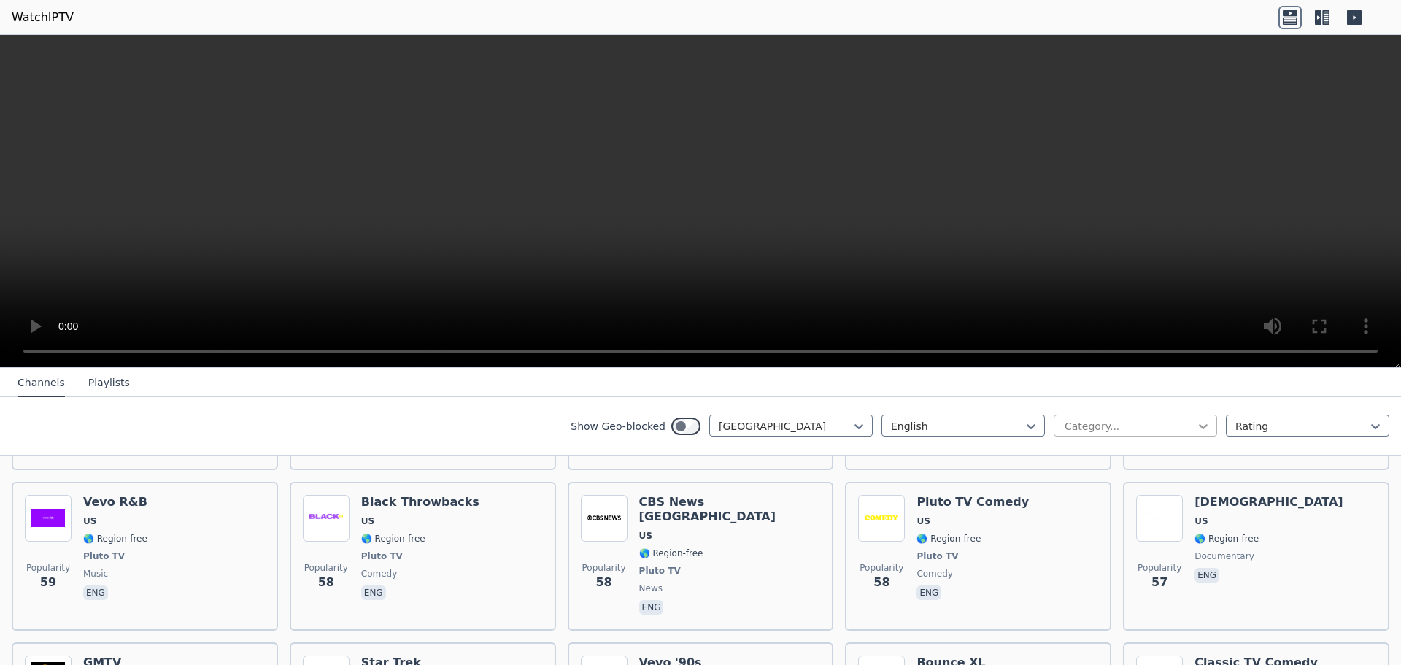
click at [1199, 423] on icon at bounding box center [1203, 426] width 15 height 15
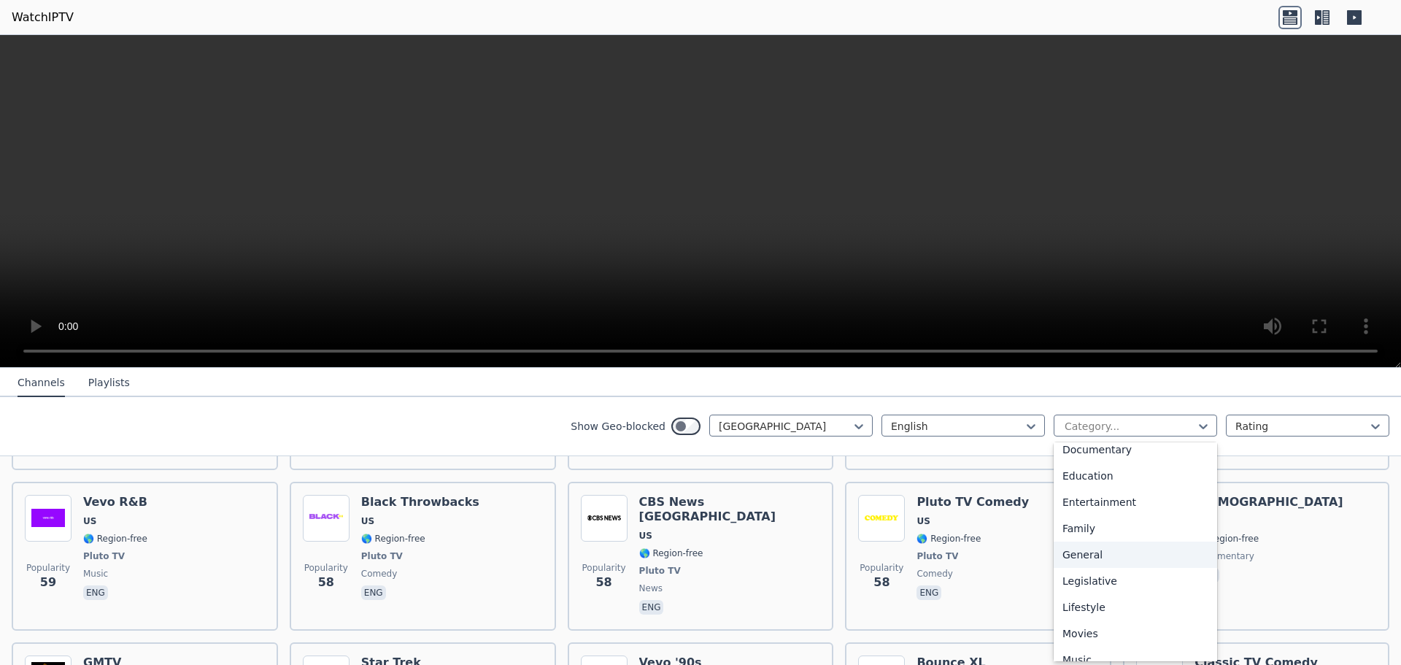
scroll to position [146, 0]
click at [1086, 525] on div "Documentary" at bounding box center [1136, 522] width 164 height 26
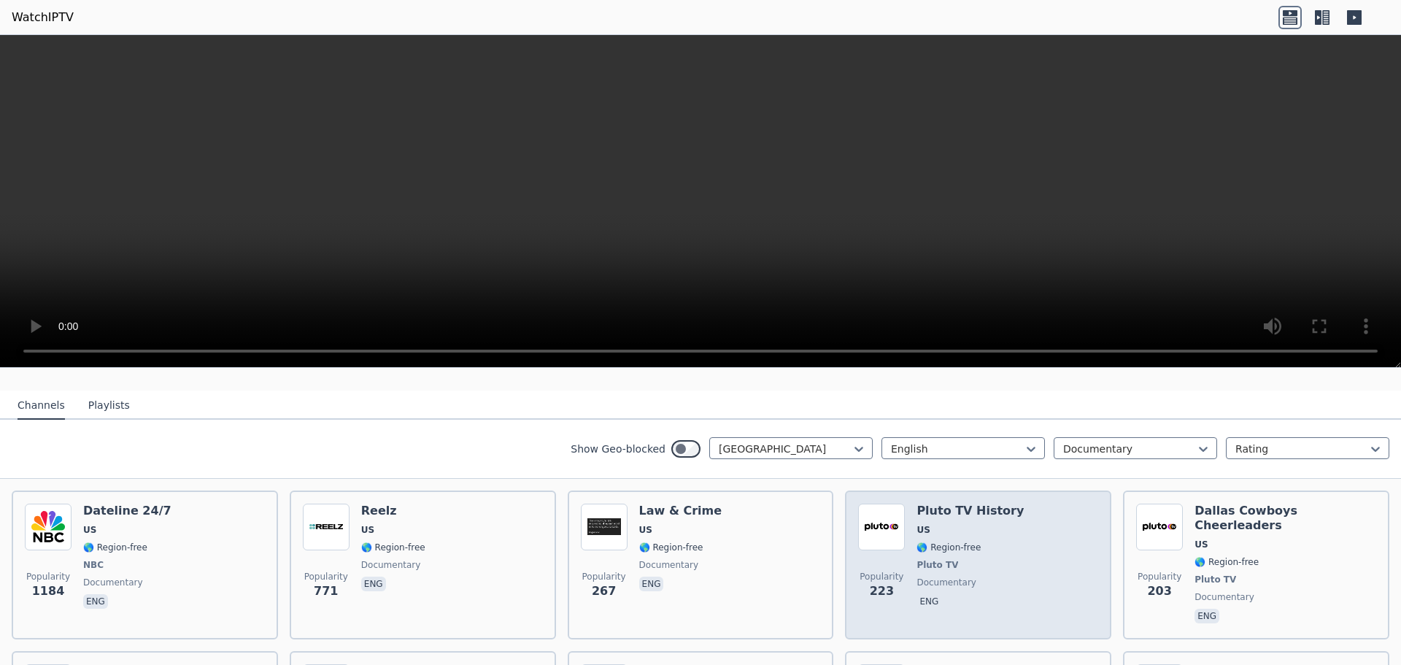
scroll to position [146, 0]
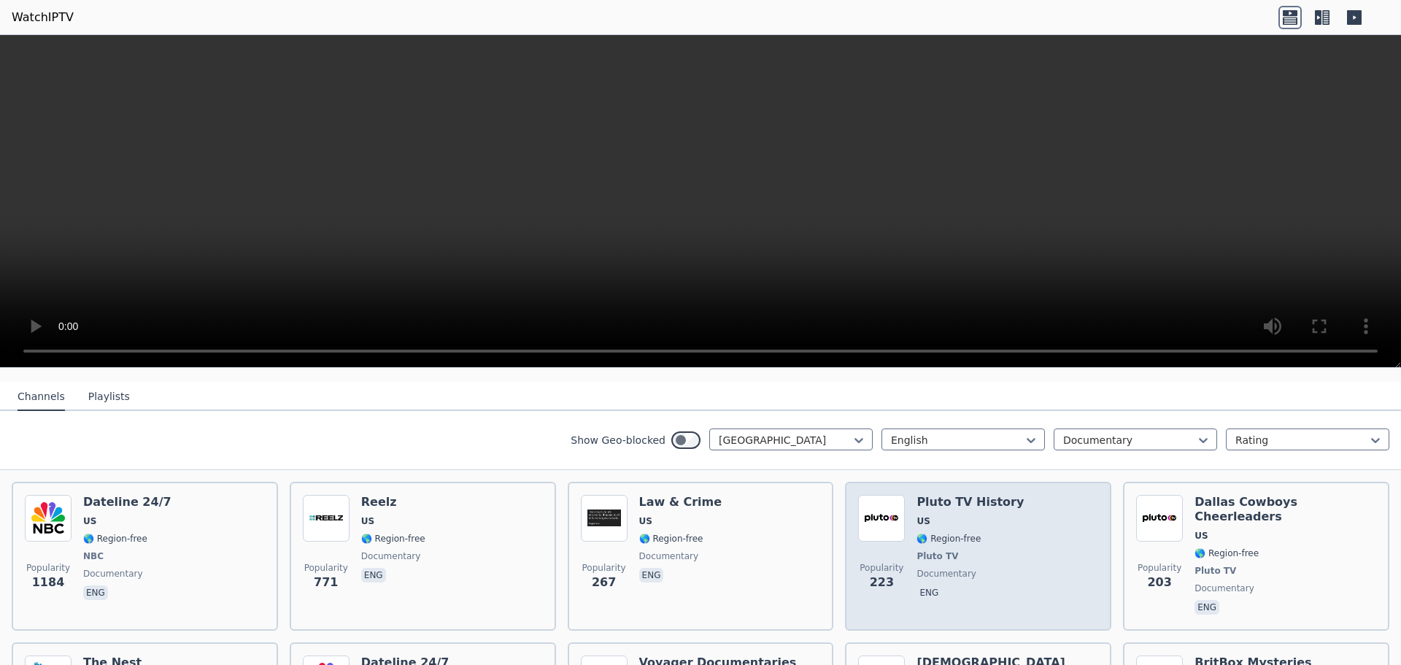
click at [999, 528] on div "Popularity 223 Pluto TV History US 🌎 Region-free Pluto TV documentary eng" at bounding box center [978, 556] width 240 height 123
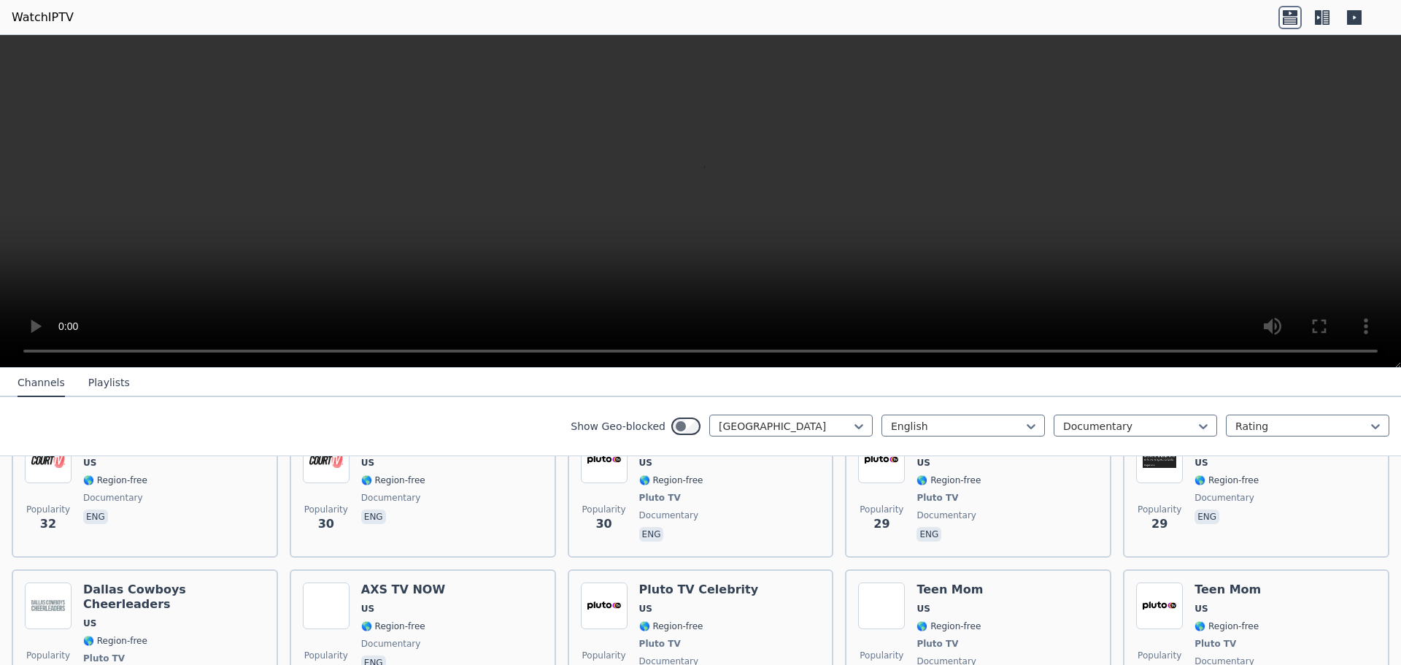
scroll to position [876, 0]
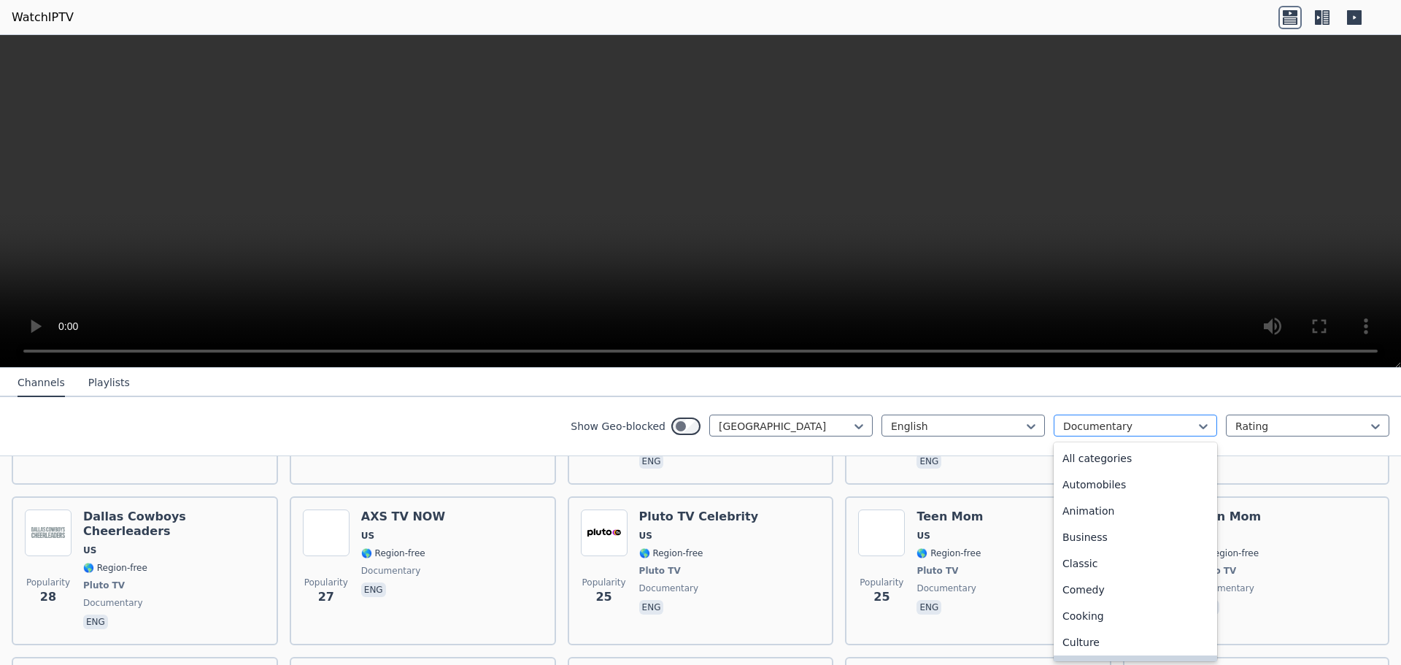
click at [1141, 427] on div at bounding box center [1130, 426] width 133 height 15
click at [1123, 547] on div "Science" at bounding box center [1136, 540] width 164 height 26
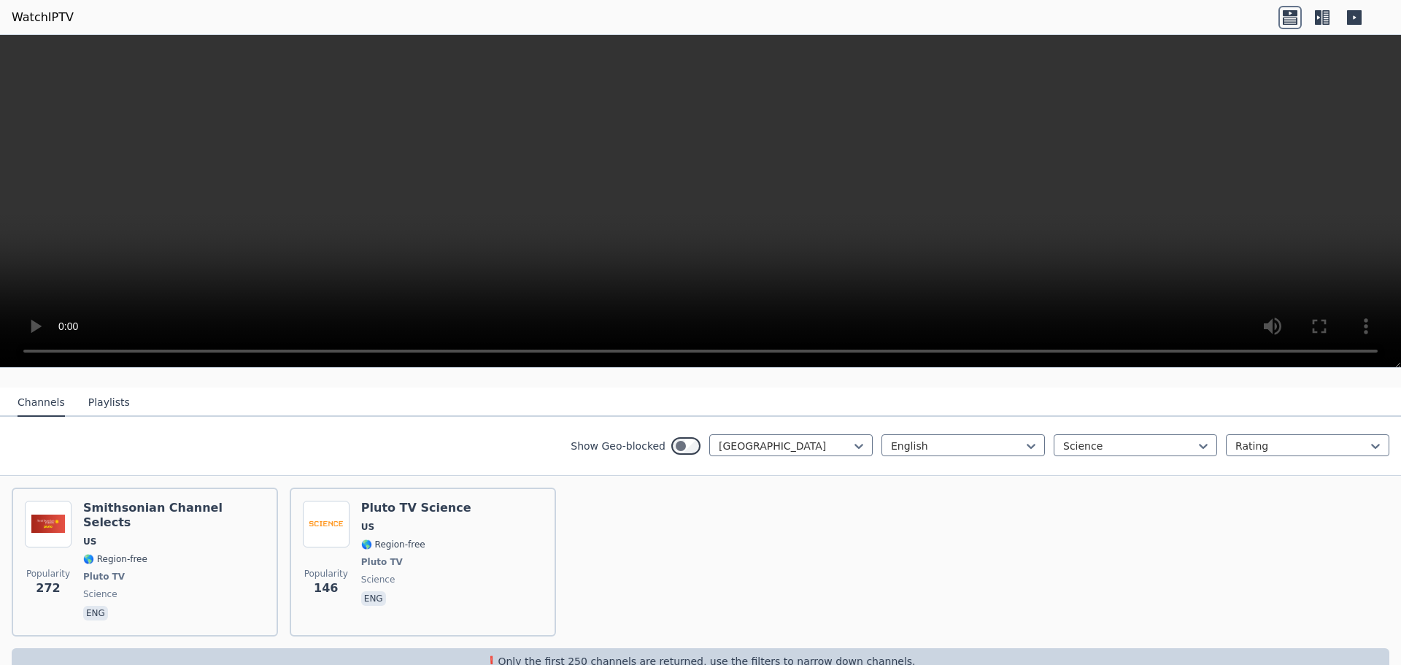
scroll to position [146, 0]
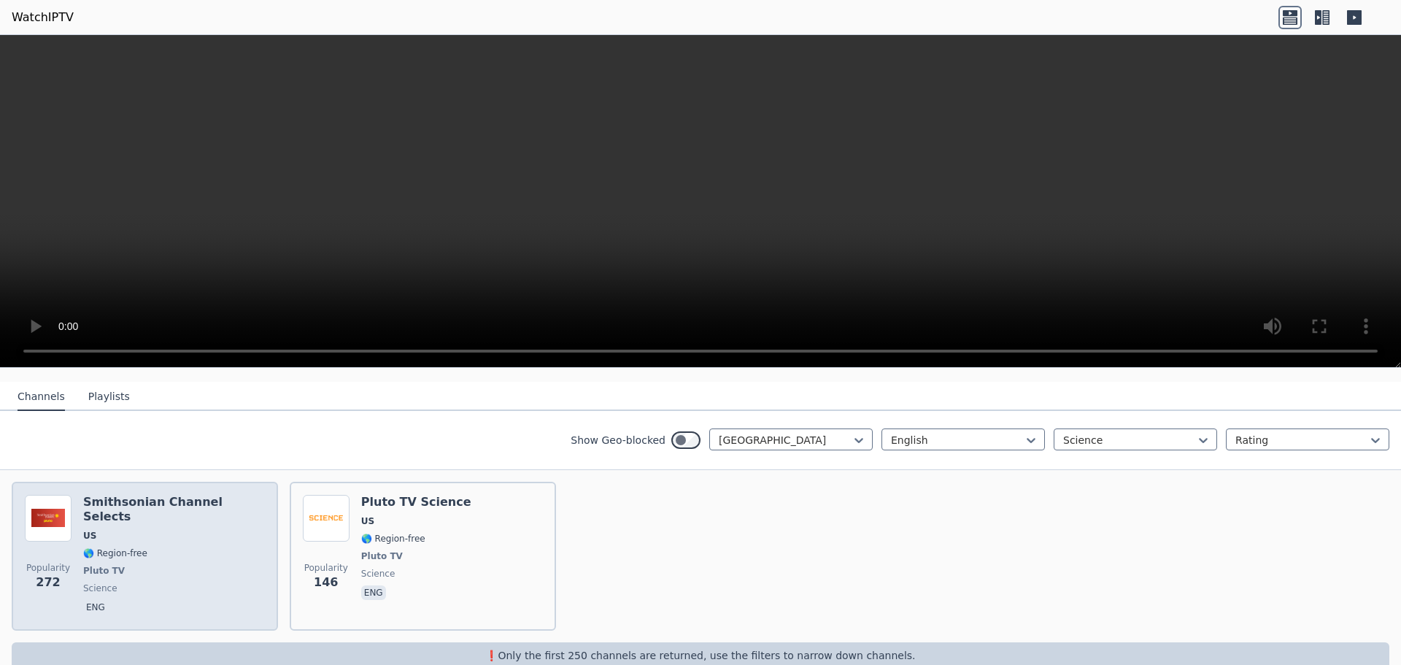
click at [201, 516] on div "Smithsonian Channel Selects US 🌎 Region-free Pluto TV science eng" at bounding box center [174, 556] width 182 height 123
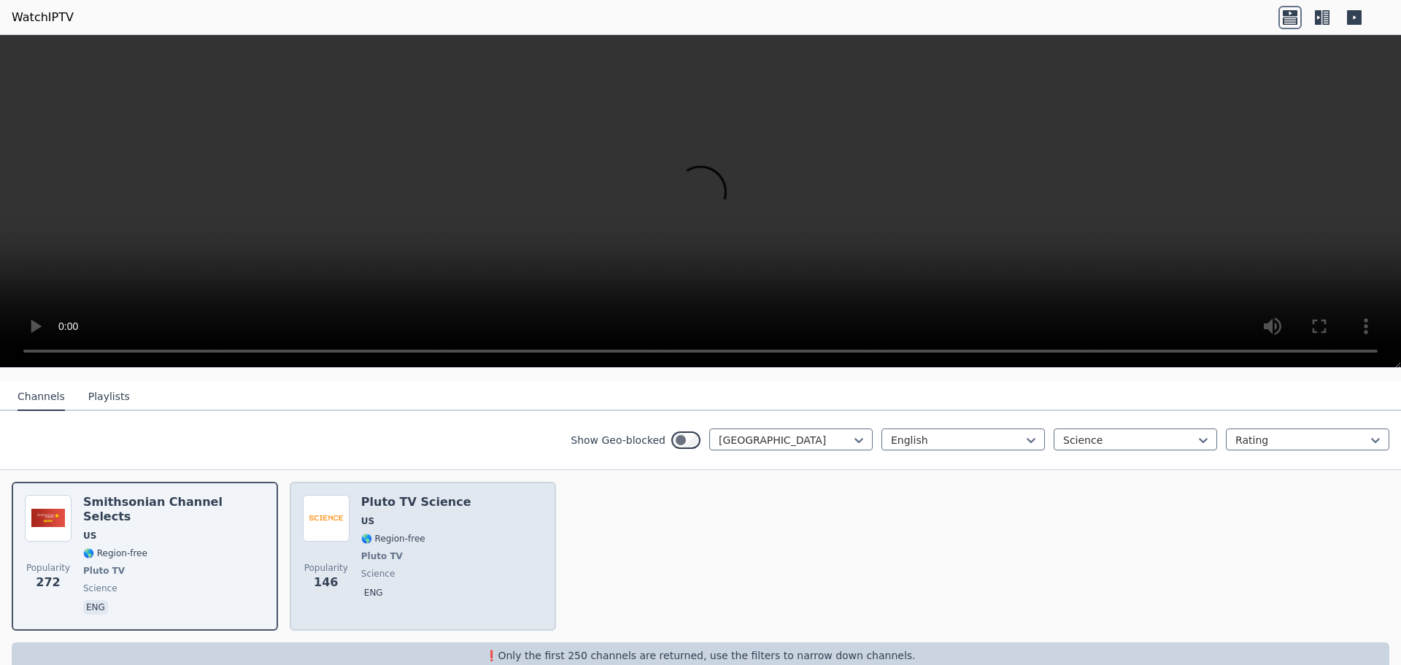
click at [420, 515] on div "Pluto TV Science US 🌎 Region-free Pluto TV science eng" at bounding box center [416, 556] width 110 height 123
